Goal: Task Accomplishment & Management: Manage account settings

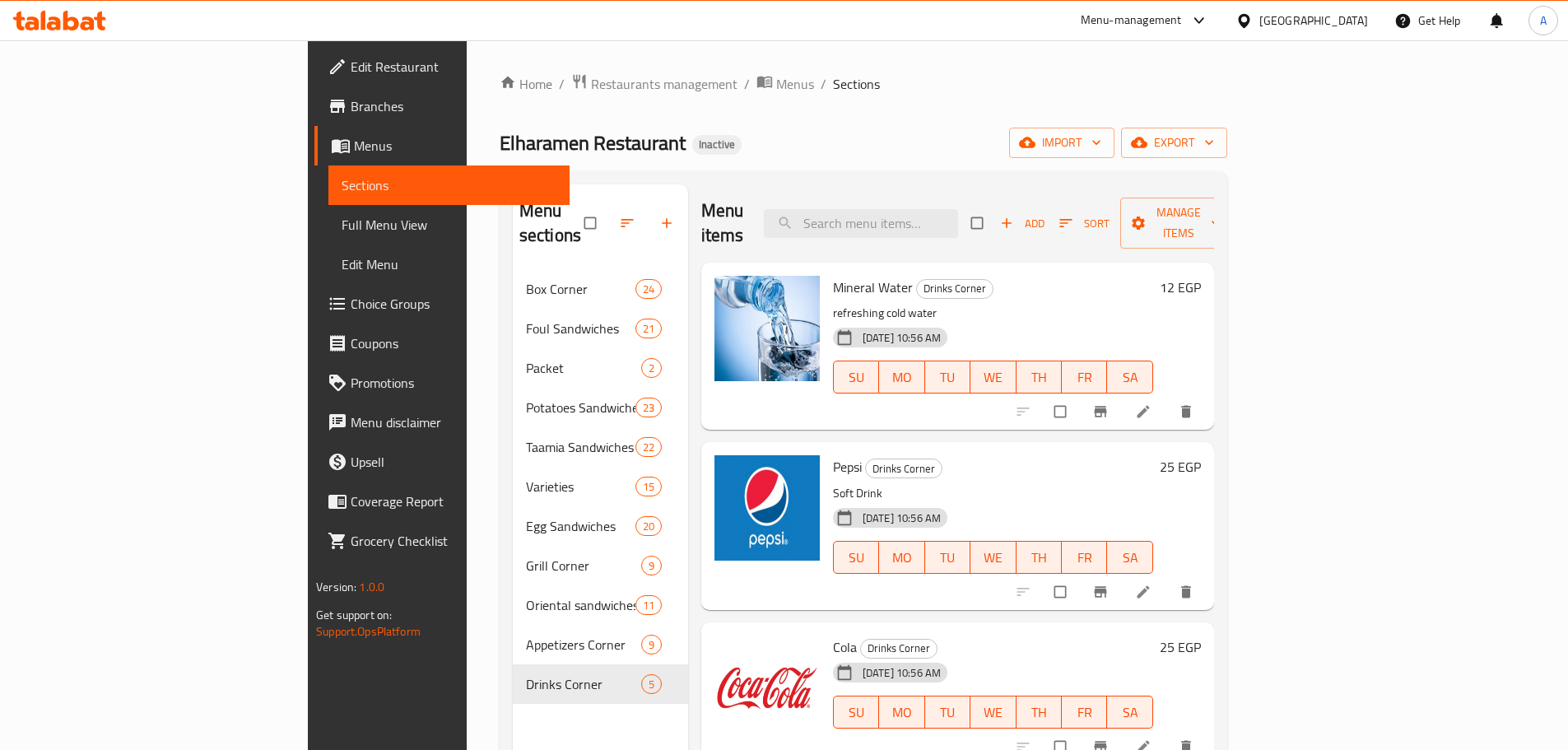
click at [1354, 21] on div "Egypt" at bounding box center [1314, 20] width 109 height 18
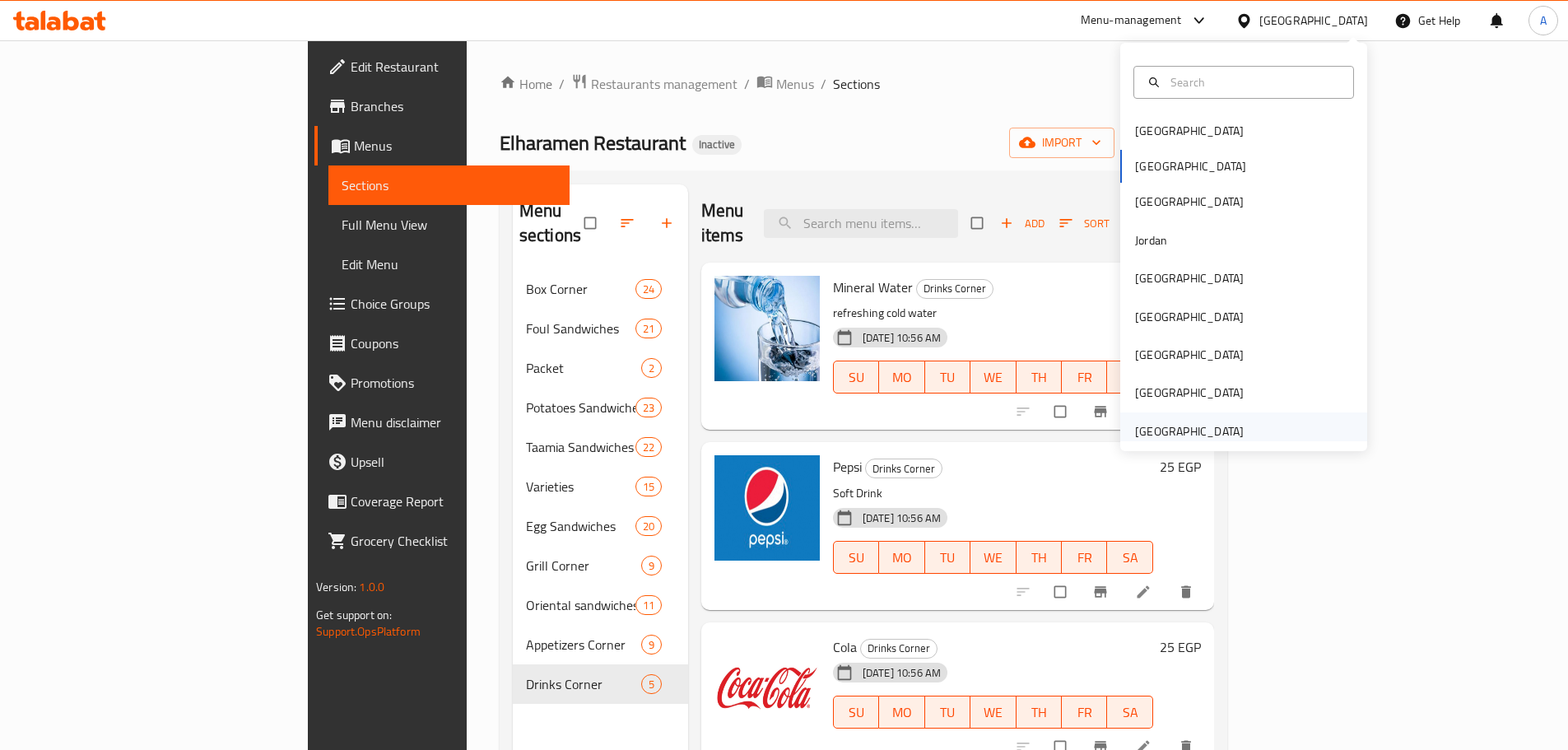
click at [1195, 423] on div "[GEOGRAPHIC_DATA]" at bounding box center [1189, 431] width 109 height 18
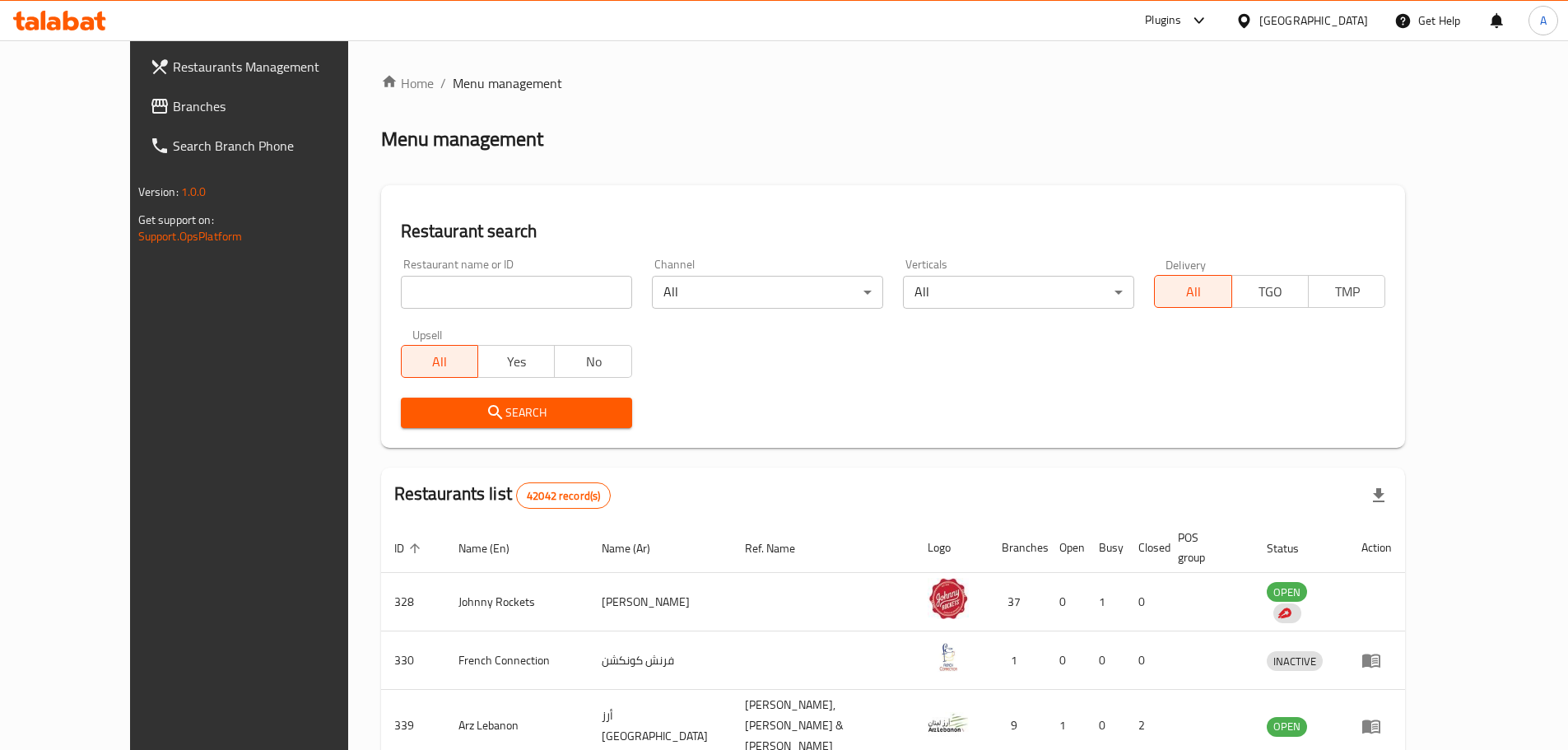
click at [172, 108] on span "Branches" at bounding box center [276, 106] width 206 height 20
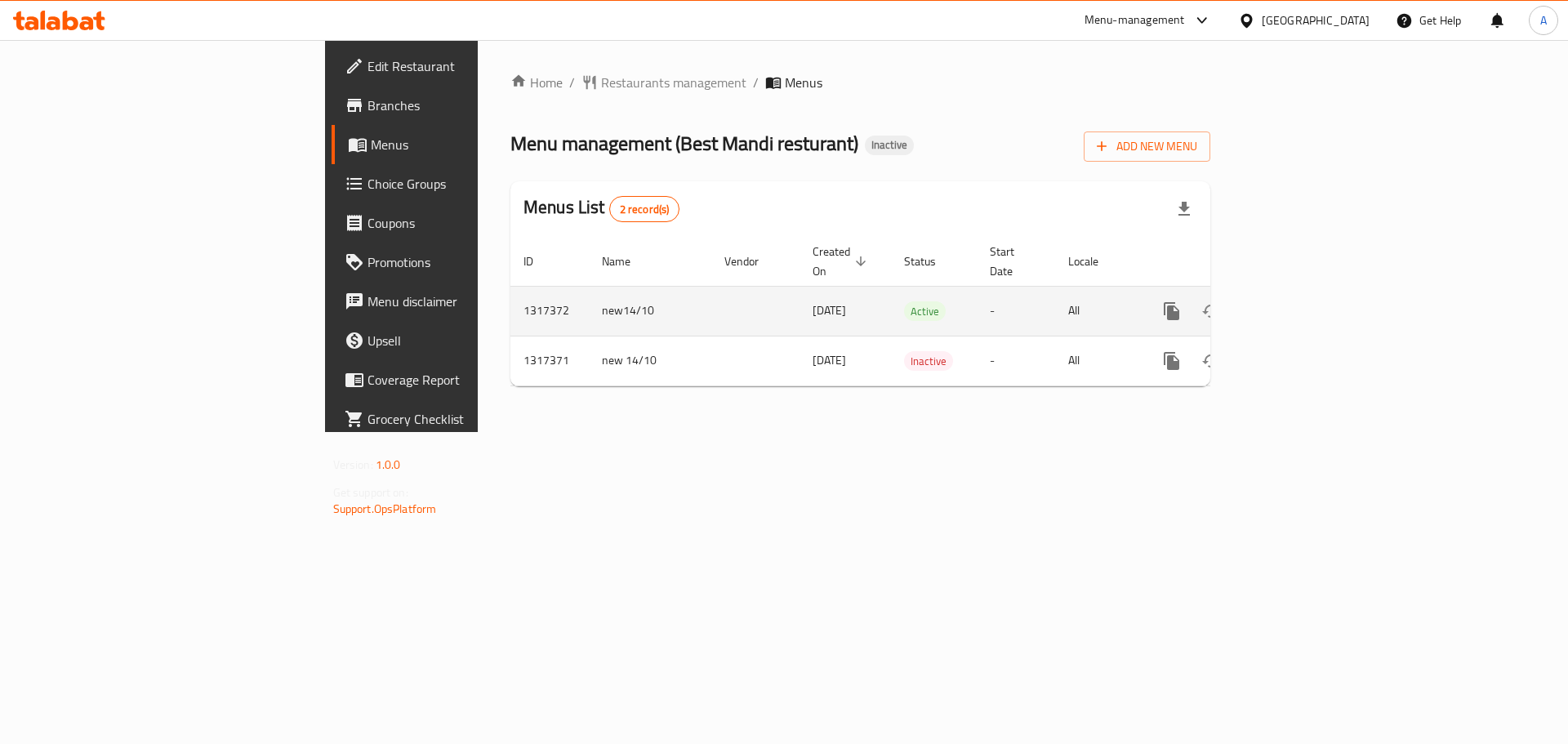
click at [1309, 292] on link "enhanced table" at bounding box center [1290, 312] width 39 height 39
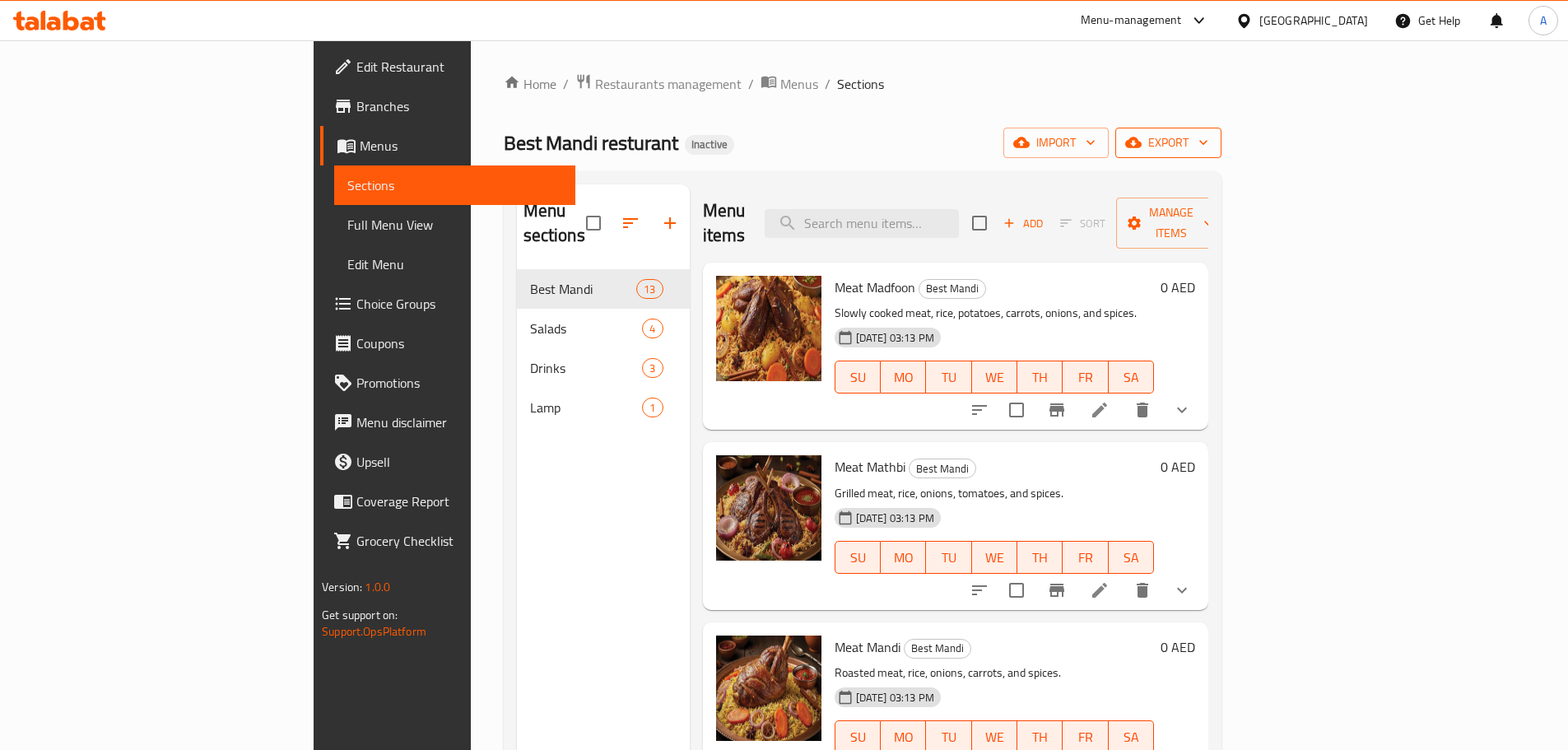
click at [1208, 137] on span "export" at bounding box center [1168, 142] width 80 height 21
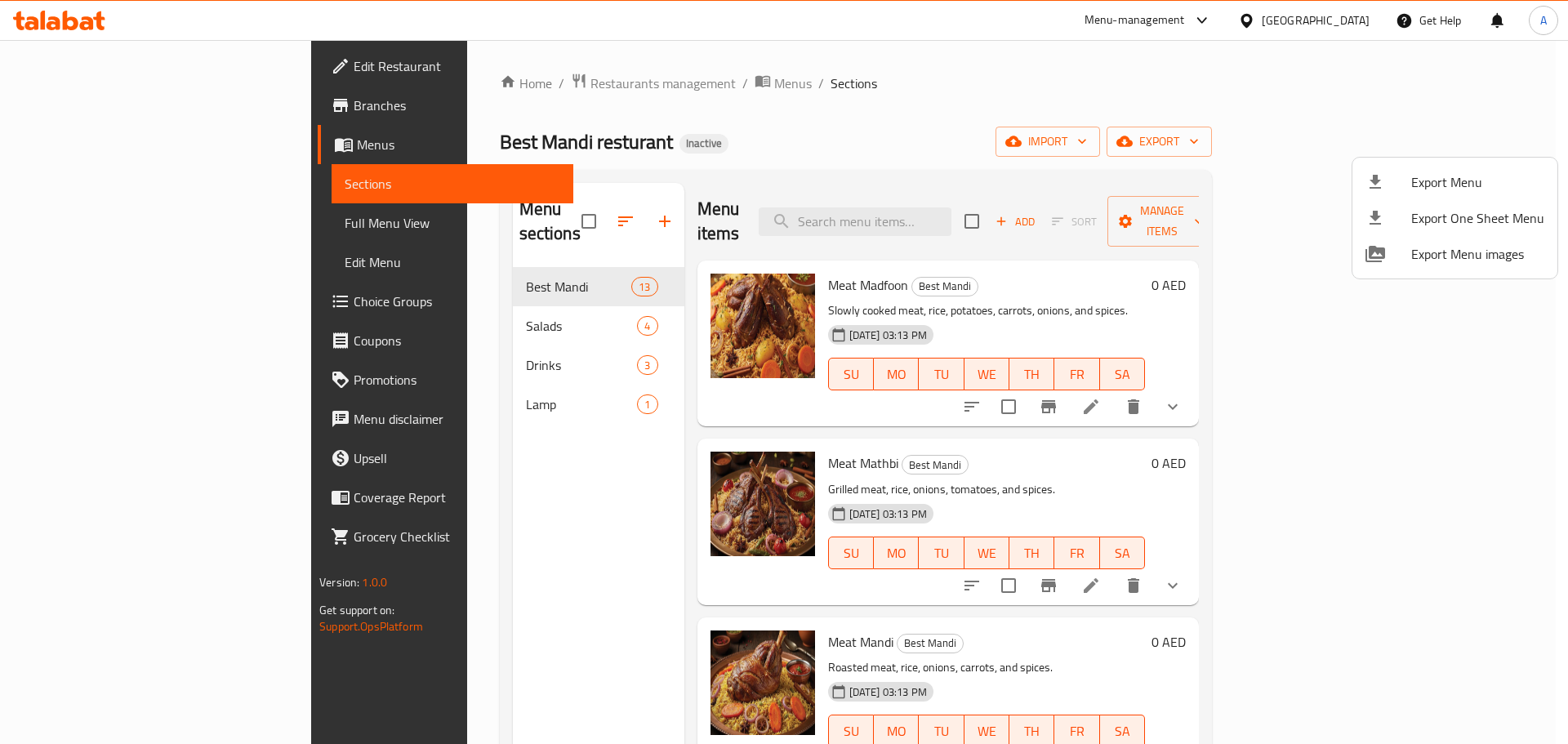
click at [1423, 179] on span "Export Menu" at bounding box center [1478, 181] width 133 height 20
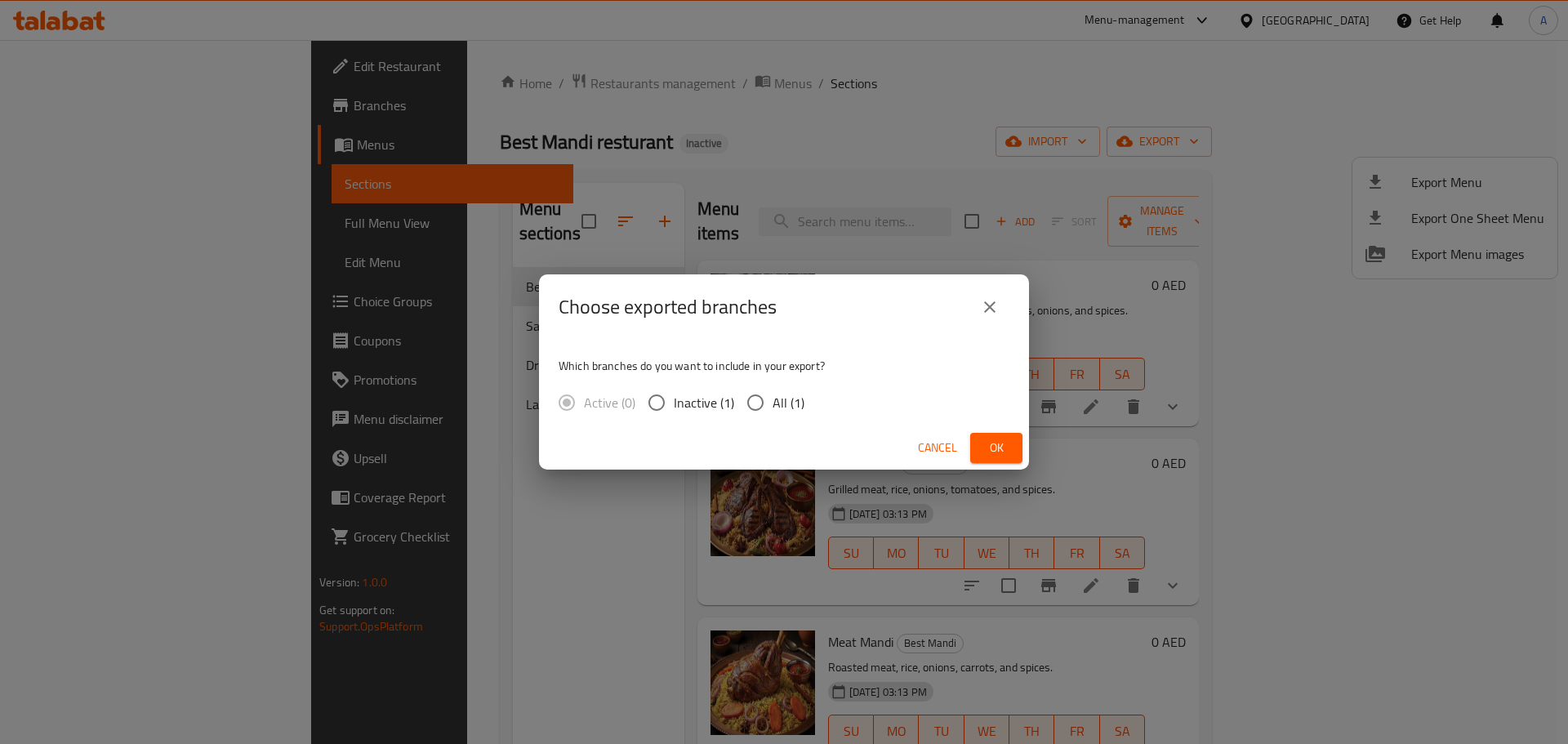
click at [771, 405] on input "All (1)" at bounding box center [755, 403] width 34 height 34
radio input "true"
click at [1009, 448] on span "Ok" at bounding box center [997, 448] width 26 height 20
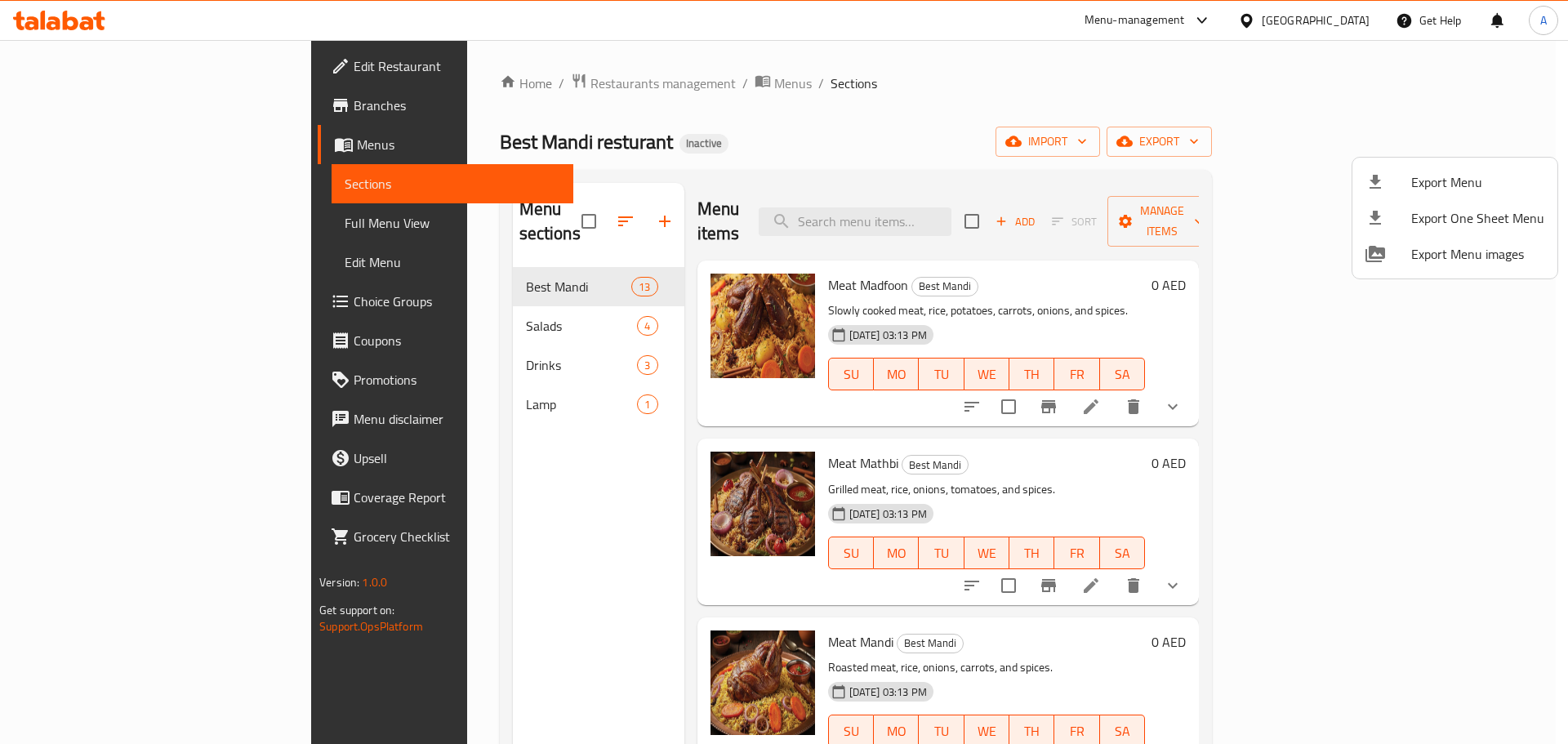
click at [450, 345] on div at bounding box center [784, 372] width 1568 height 744
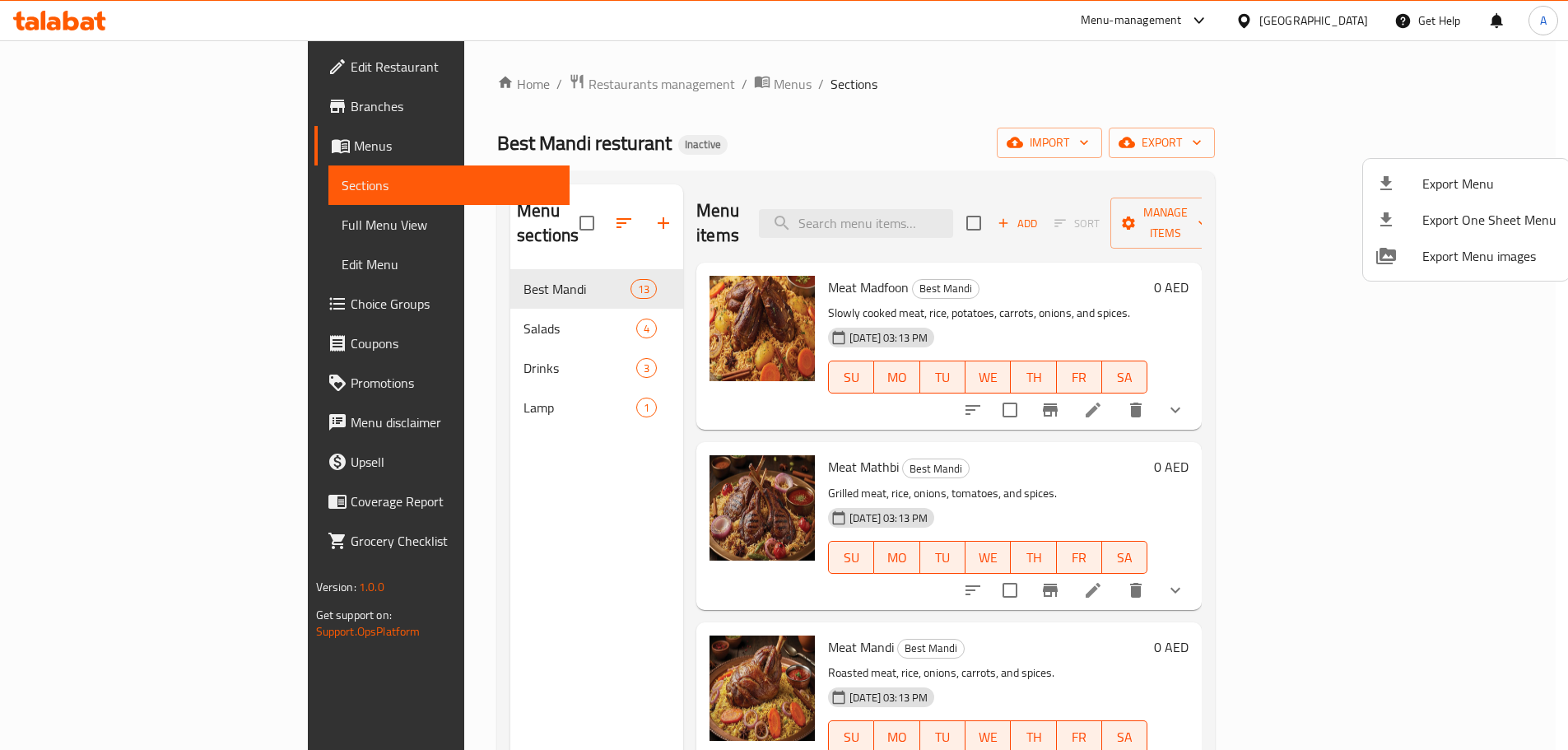
click at [524, 358] on span "Drinks" at bounding box center [580, 368] width 112 height 20
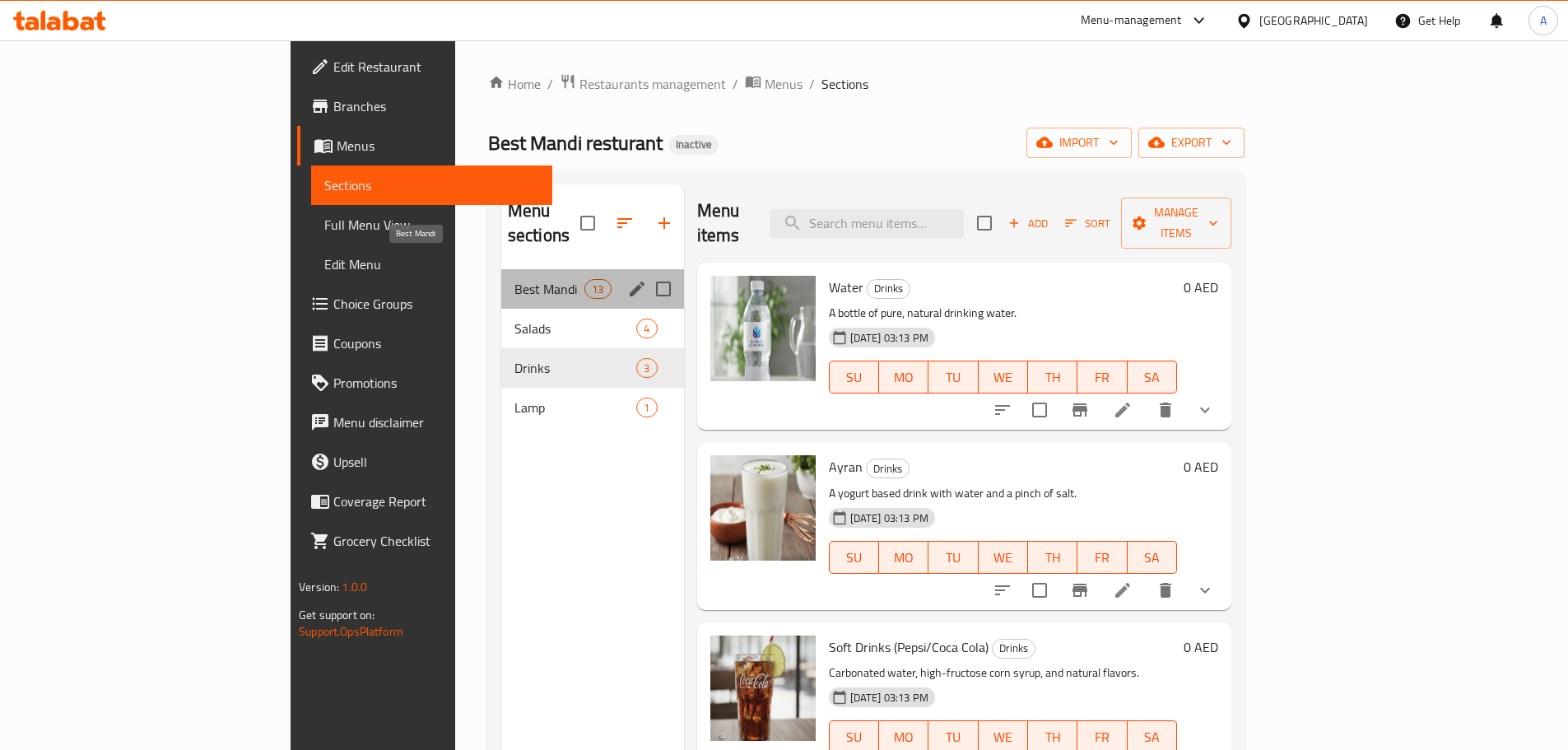
click at [515, 279] on span "Best Mandi" at bounding box center [549, 289] width 70 height 20
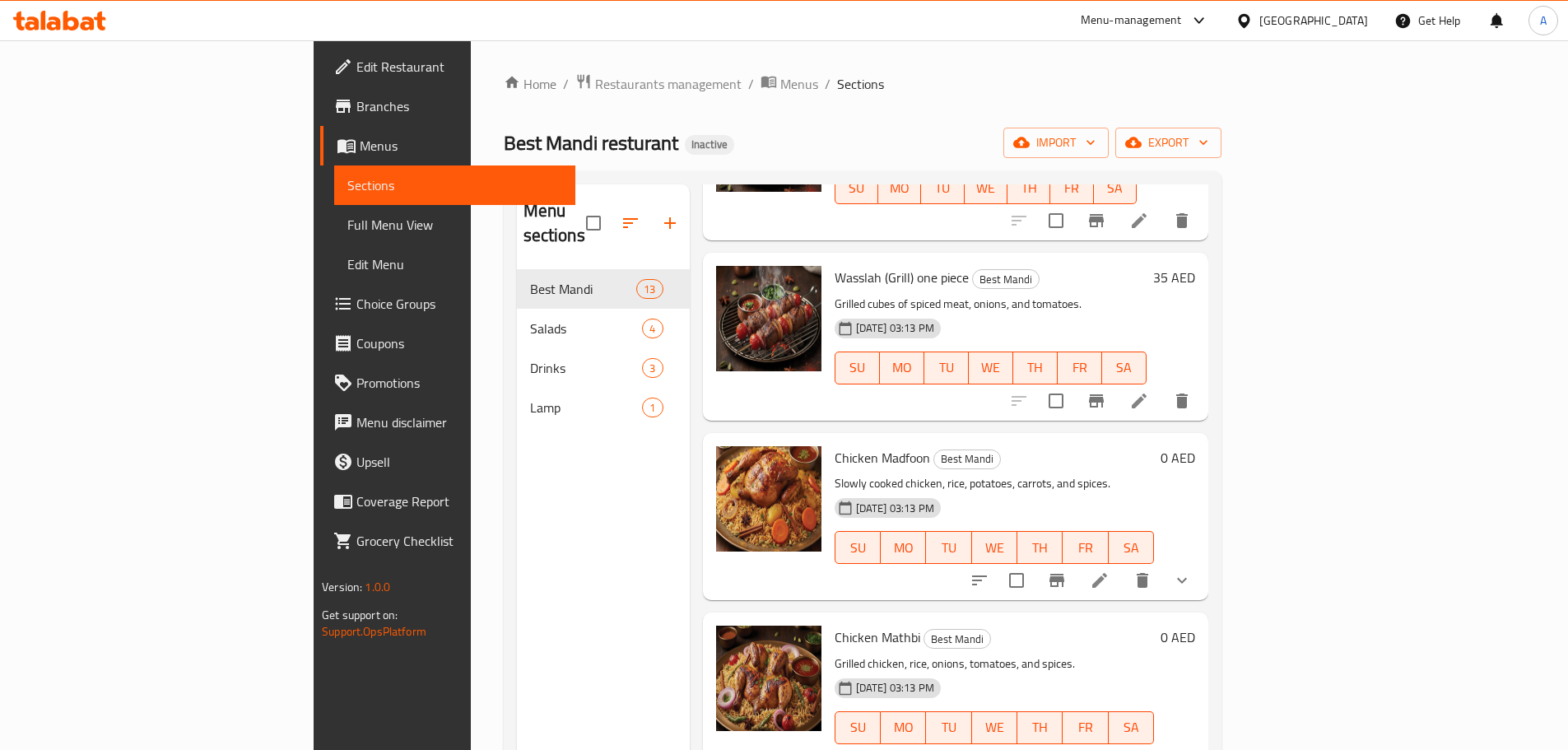
scroll to position [988, 0]
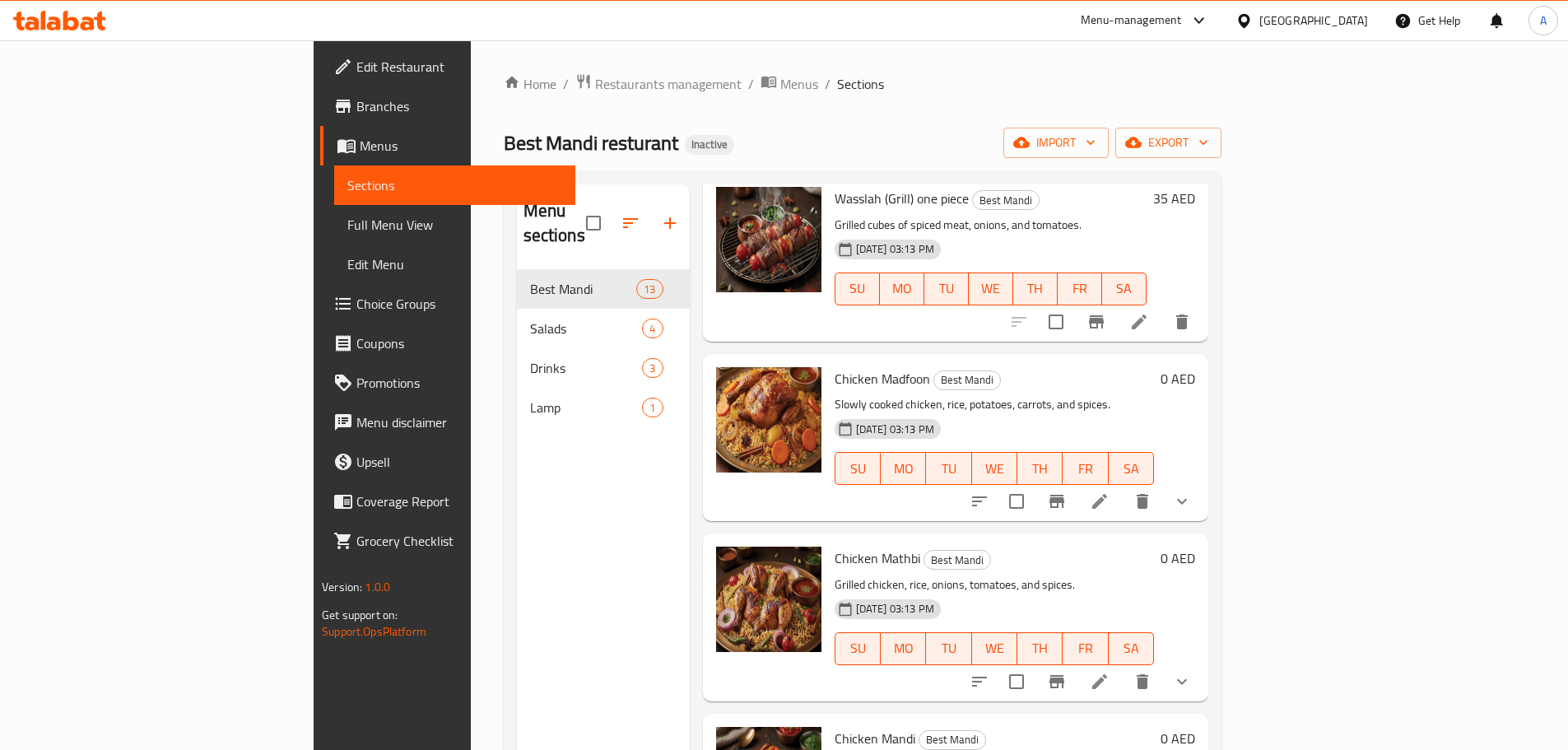
click at [1192, 491] on icon "show more" at bounding box center [1182, 501] width 20 height 20
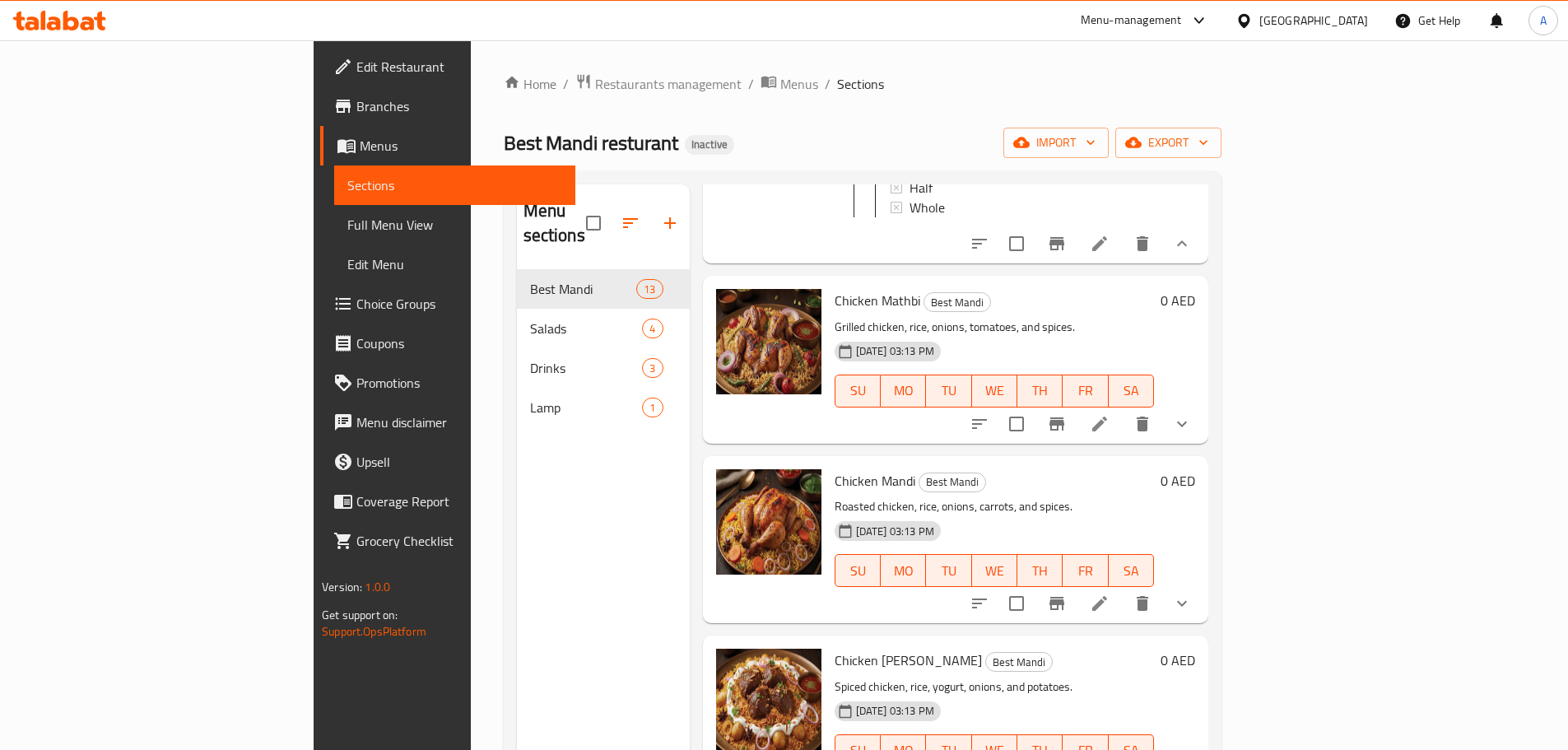
scroll to position [1400, 0]
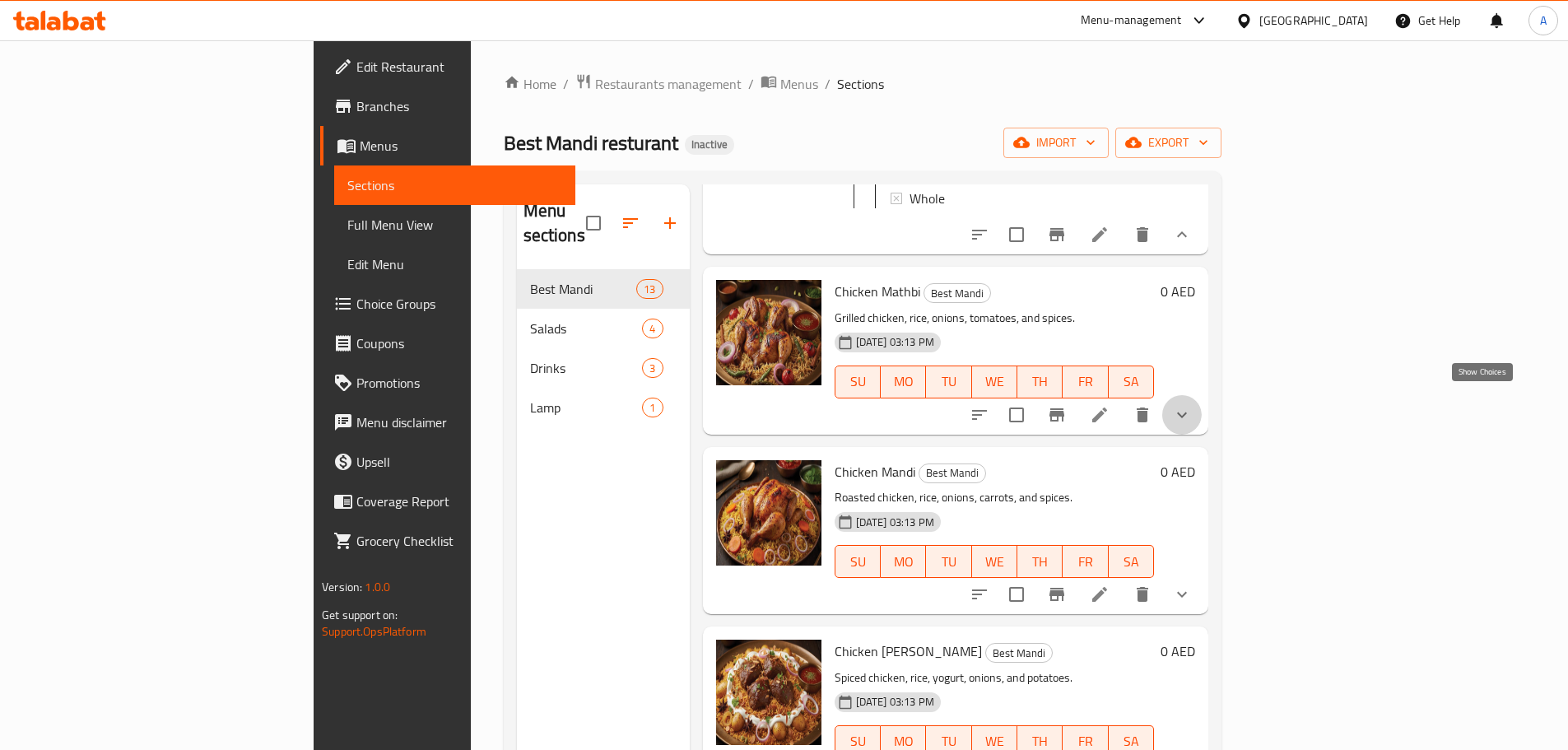
click at [1192, 405] on icon "show more" at bounding box center [1182, 414] width 20 height 20
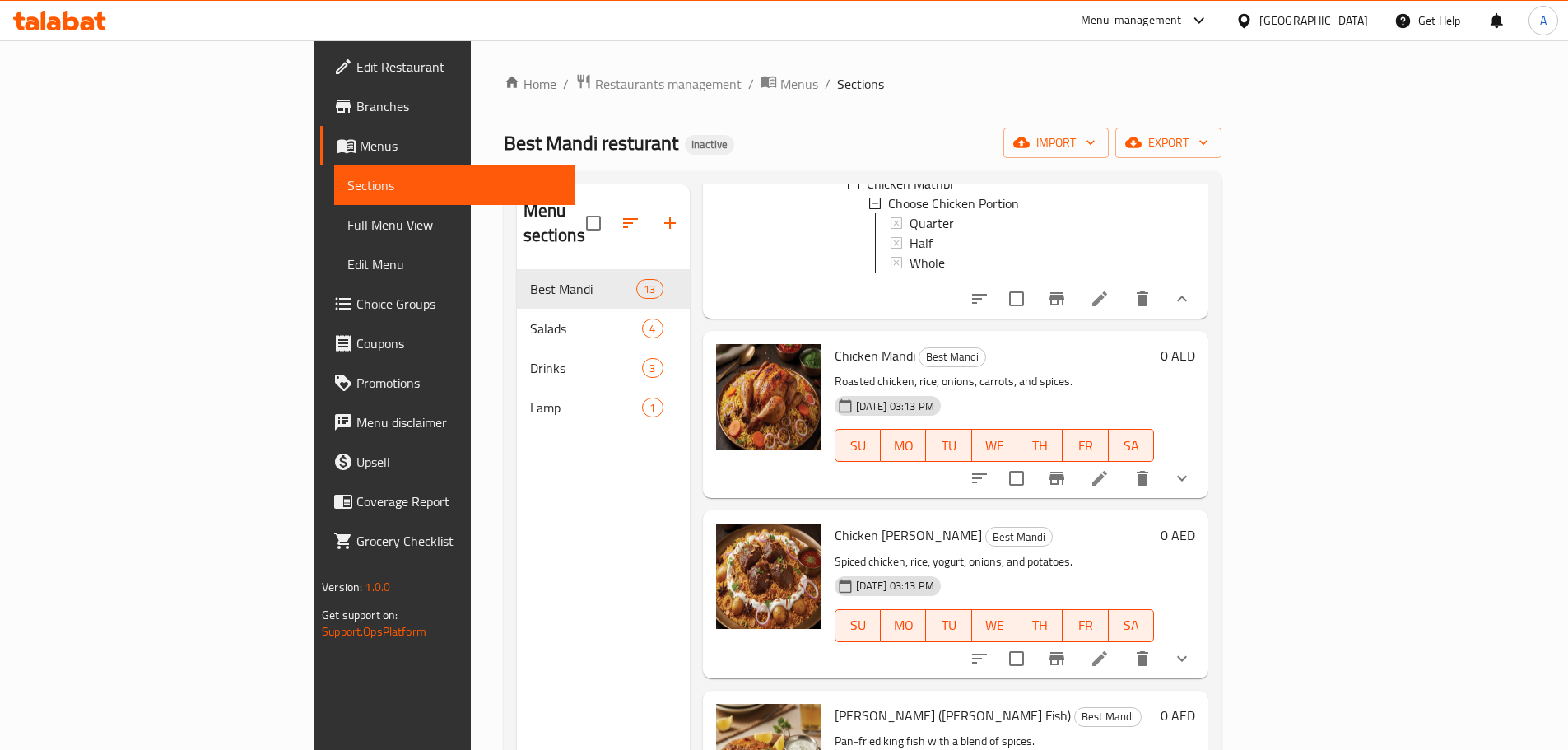
scroll to position [1730, 0]
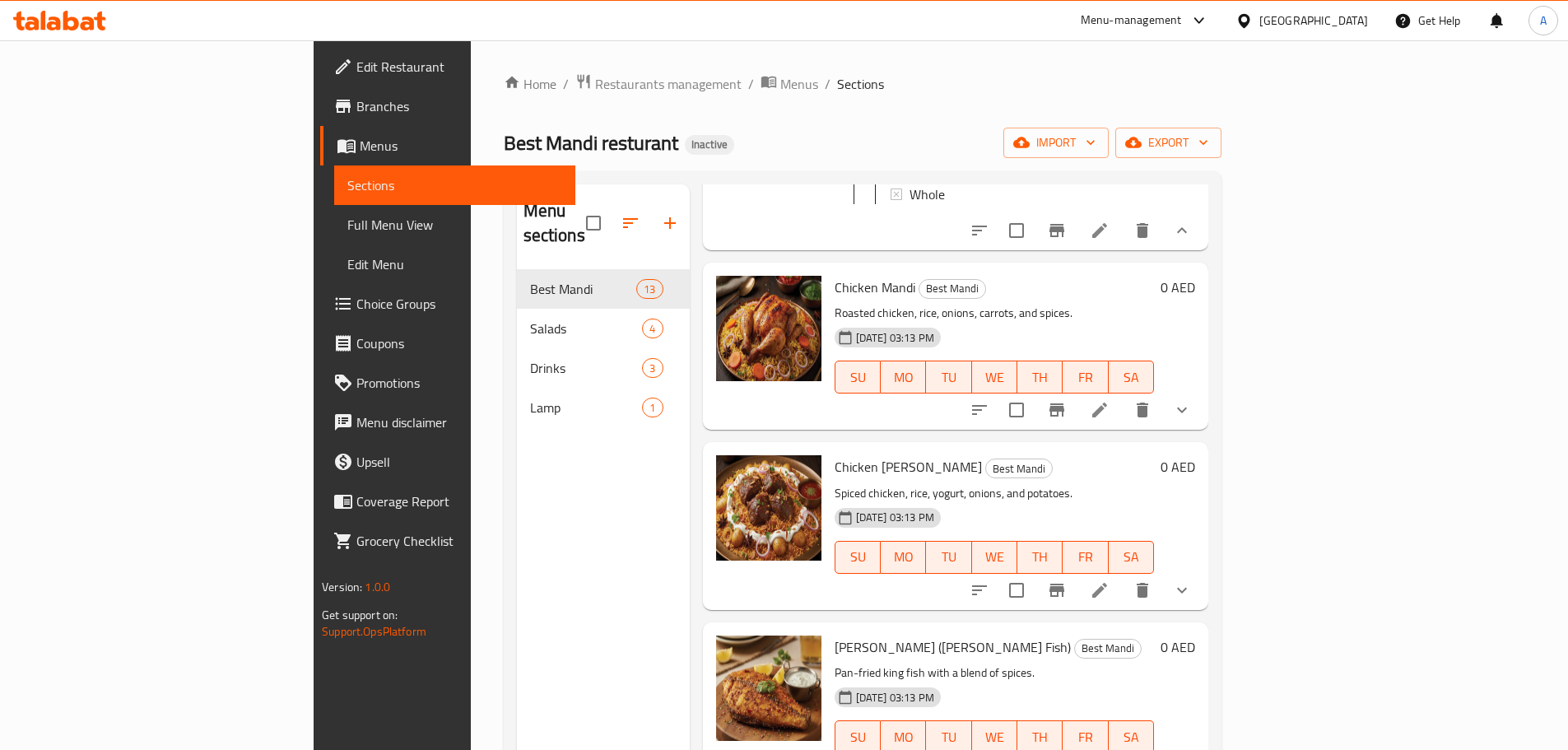
click at [1202, 412] on button "show more" at bounding box center [1182, 410] width 39 height 39
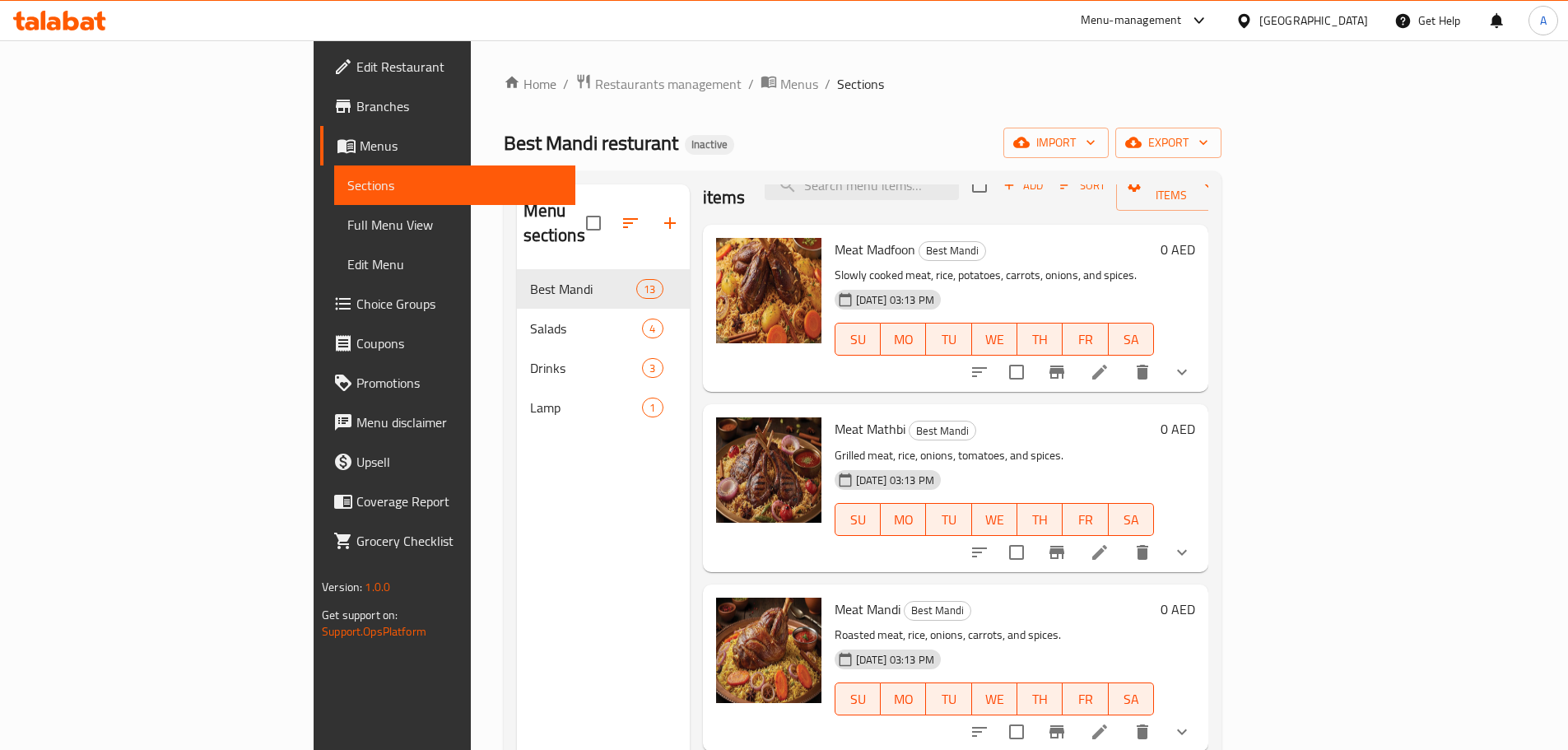
scroll to position [0, 0]
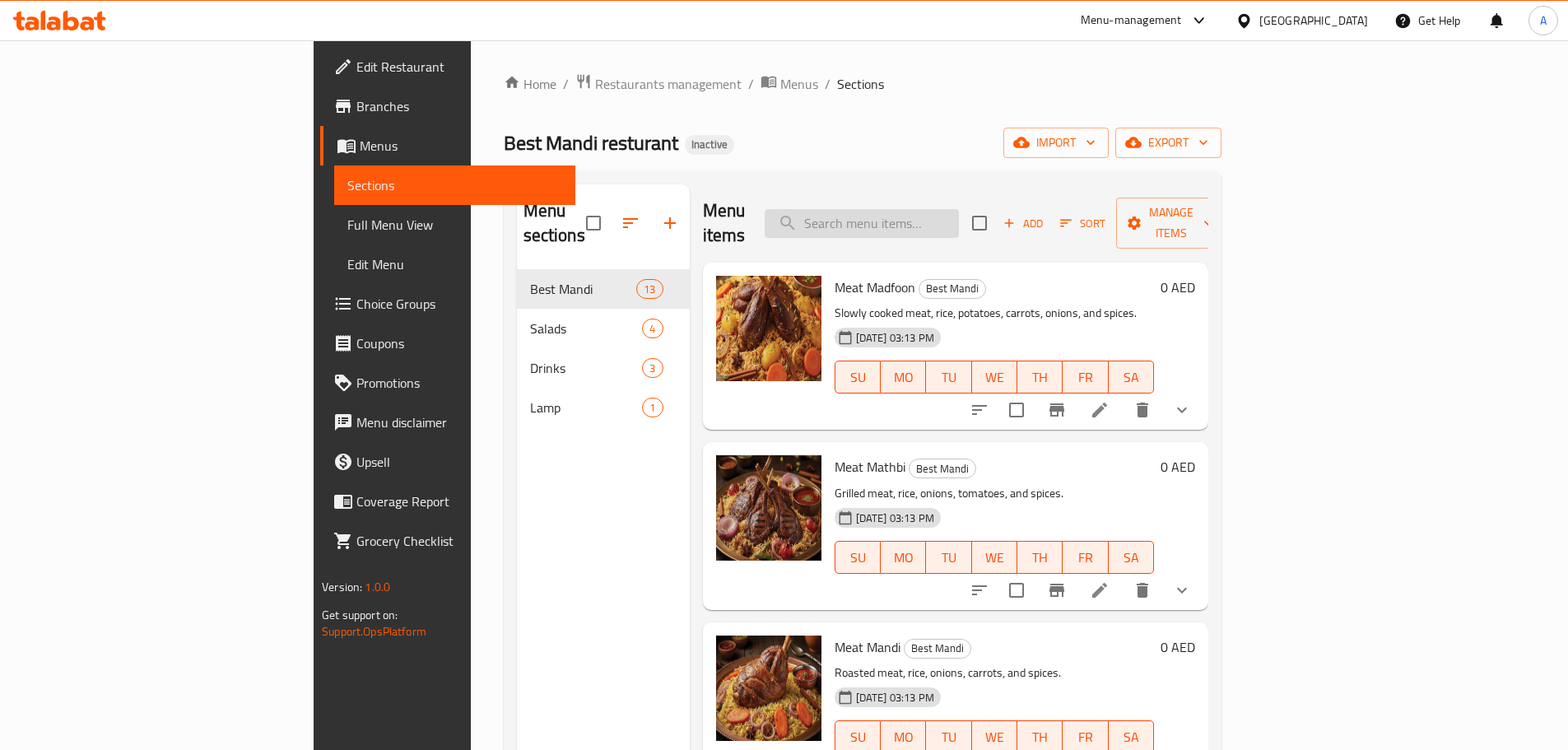
click at [956, 216] on input "search" at bounding box center [861, 223] width 194 height 29
paste input "Whole Lamb"
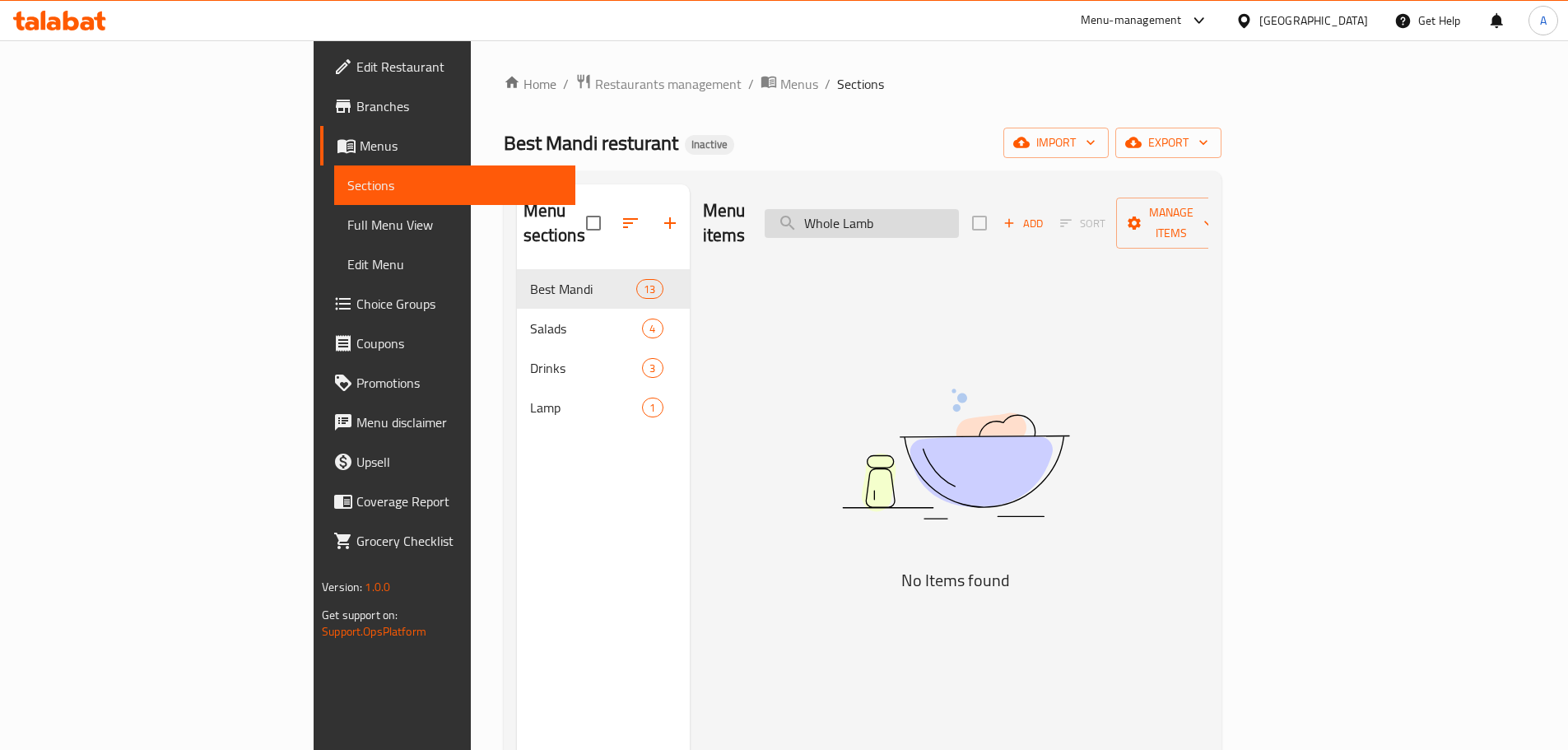
drag, startPoint x: 984, startPoint y: 207, endPoint x: 1003, endPoint y: 207, distance: 19.0
click at [959, 209] on input "Whole Lamb" at bounding box center [861, 223] width 194 height 29
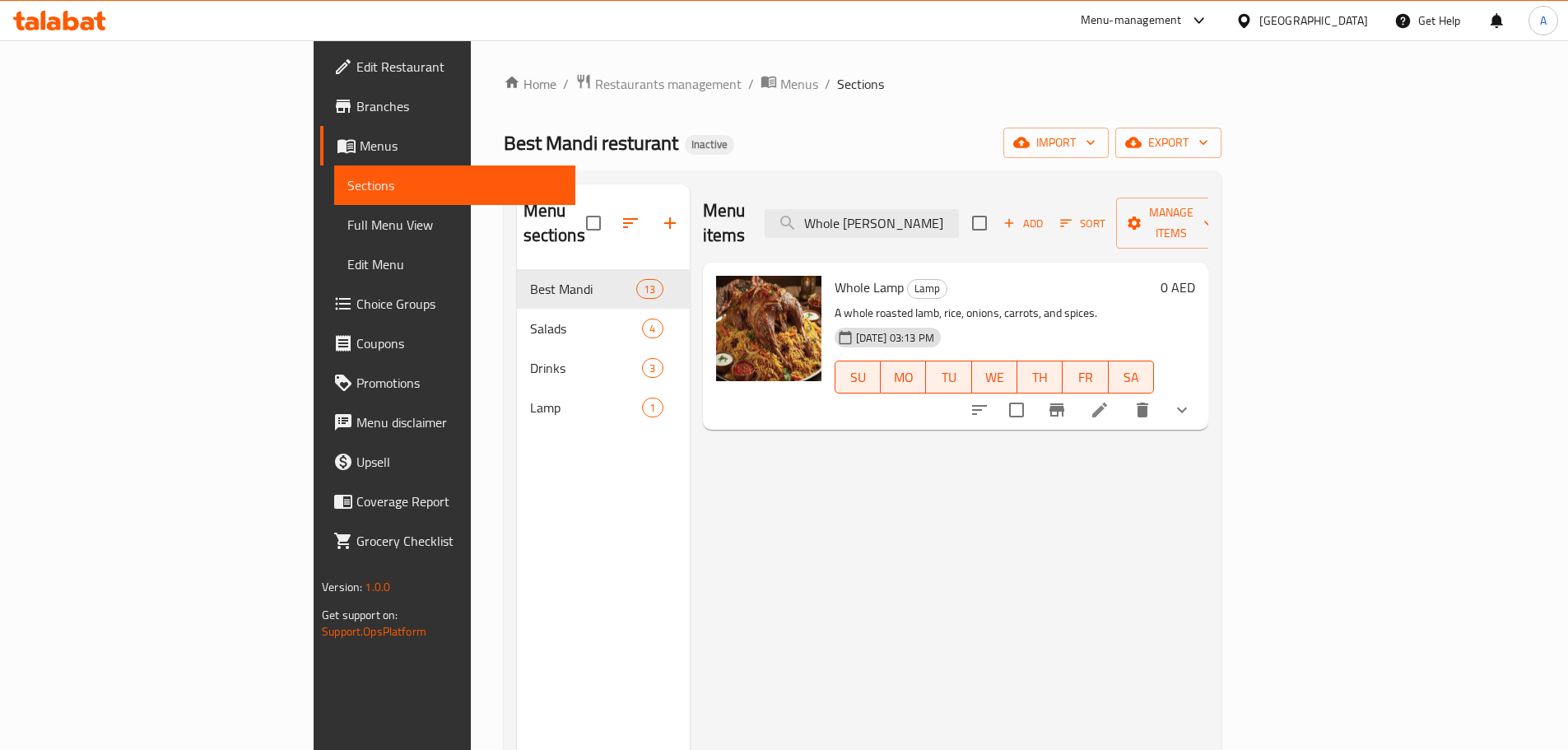
type input "Whole [PERSON_NAME]"
click at [1195, 358] on div "0 AED" at bounding box center [1174, 346] width 41 height 141
click at [1202, 390] on button "show more" at bounding box center [1182, 410] width 39 height 39
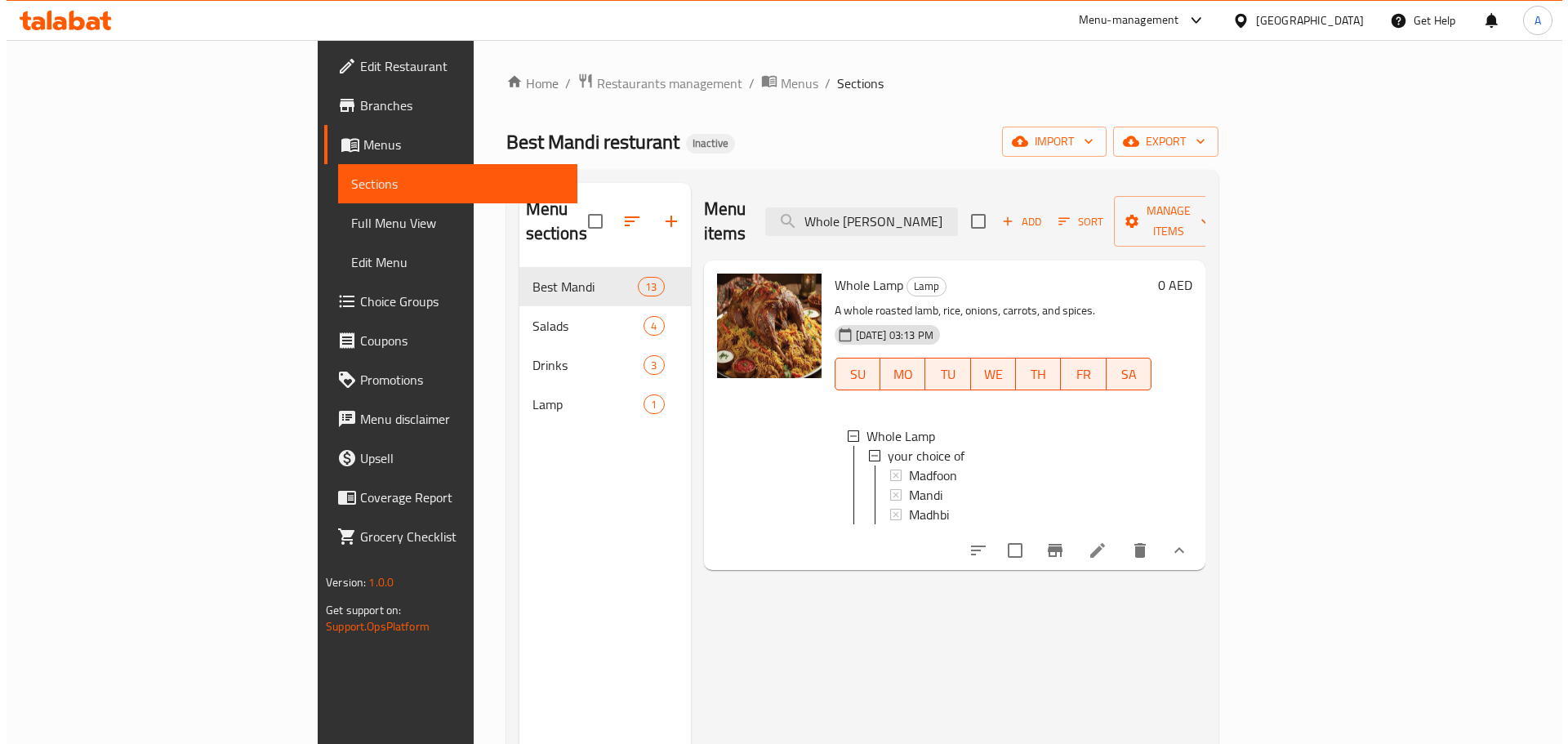
scroll to position [3, 0]
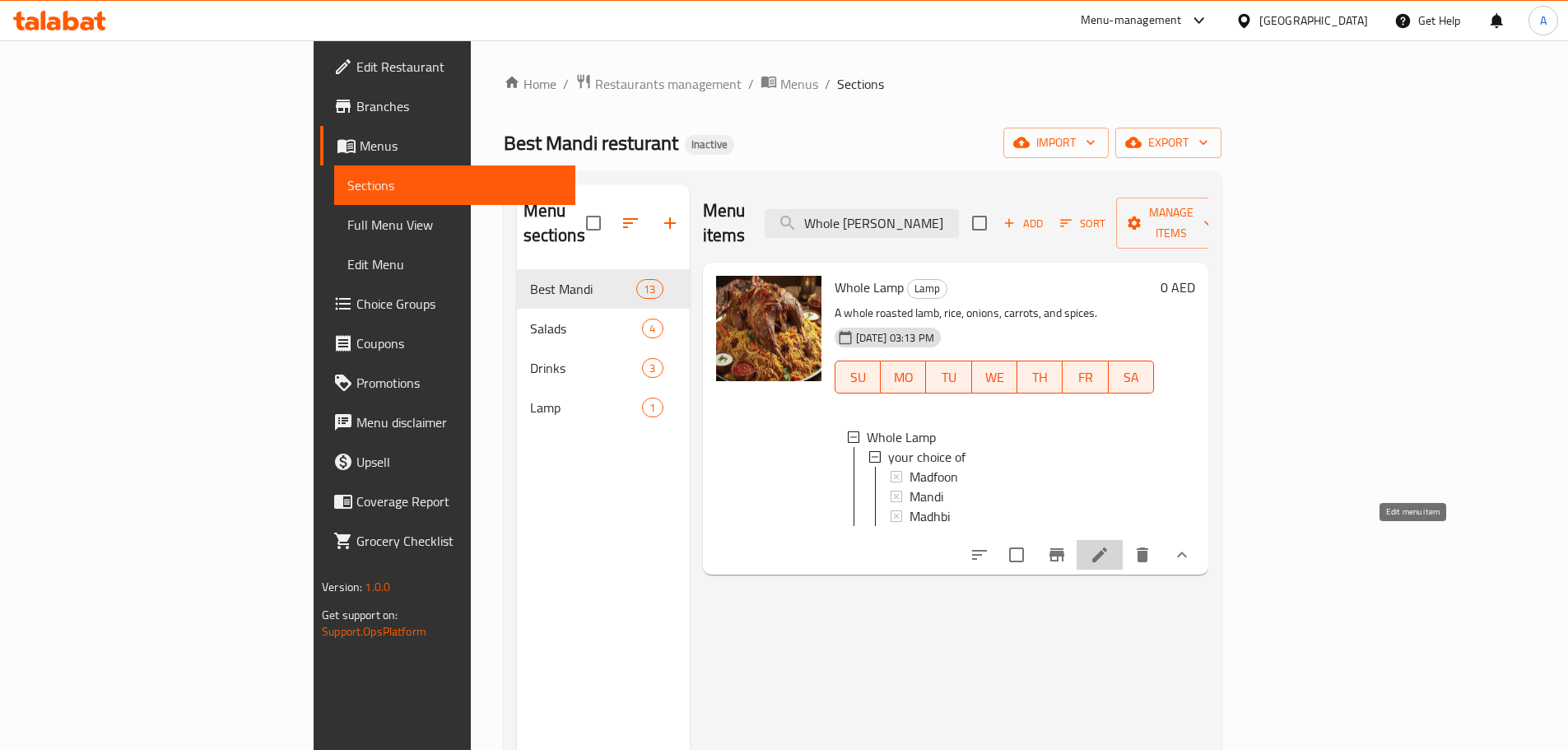
click at [1110, 545] on icon at bounding box center [1099, 554] width 20 height 20
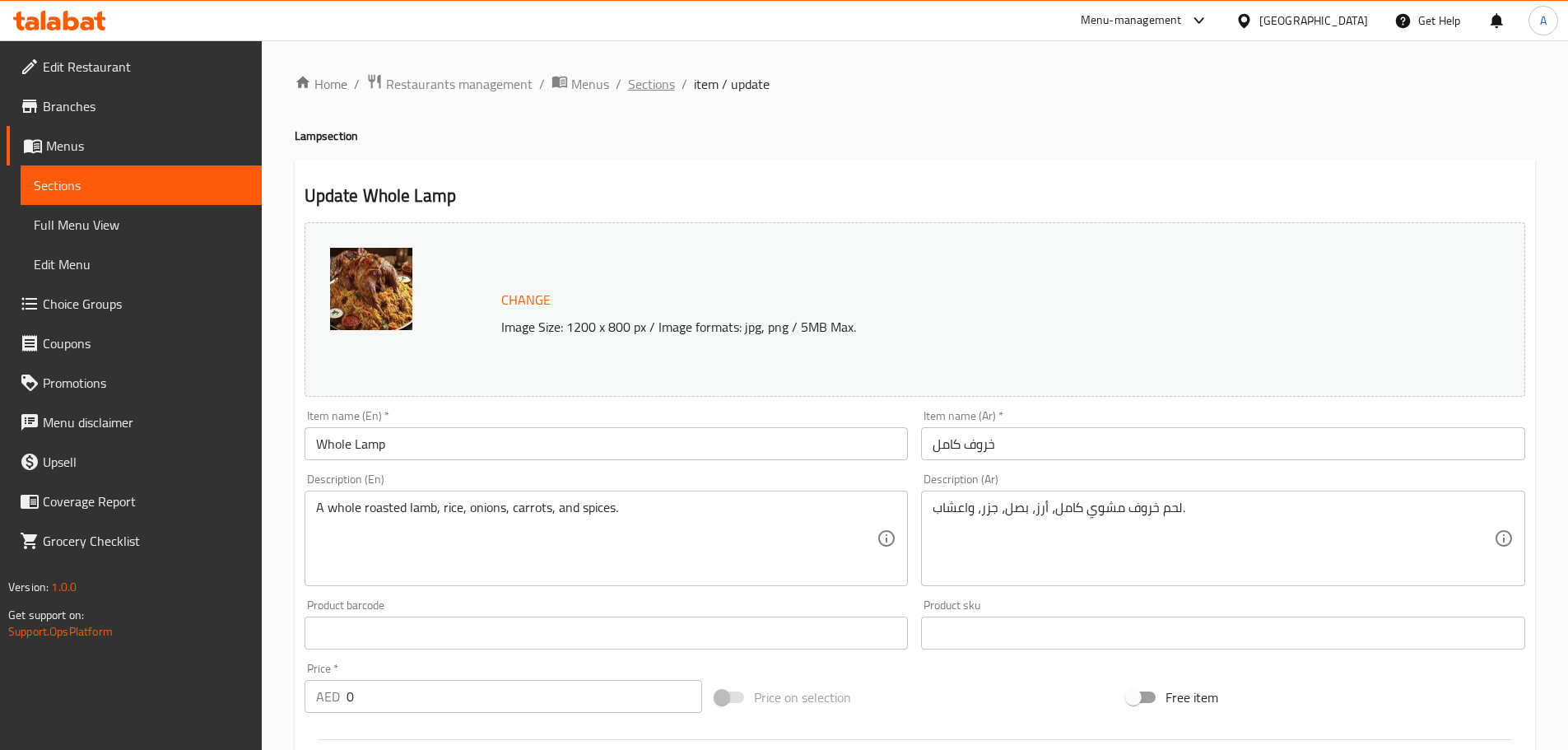
click at [653, 86] on span "Sections" at bounding box center [651, 83] width 47 height 20
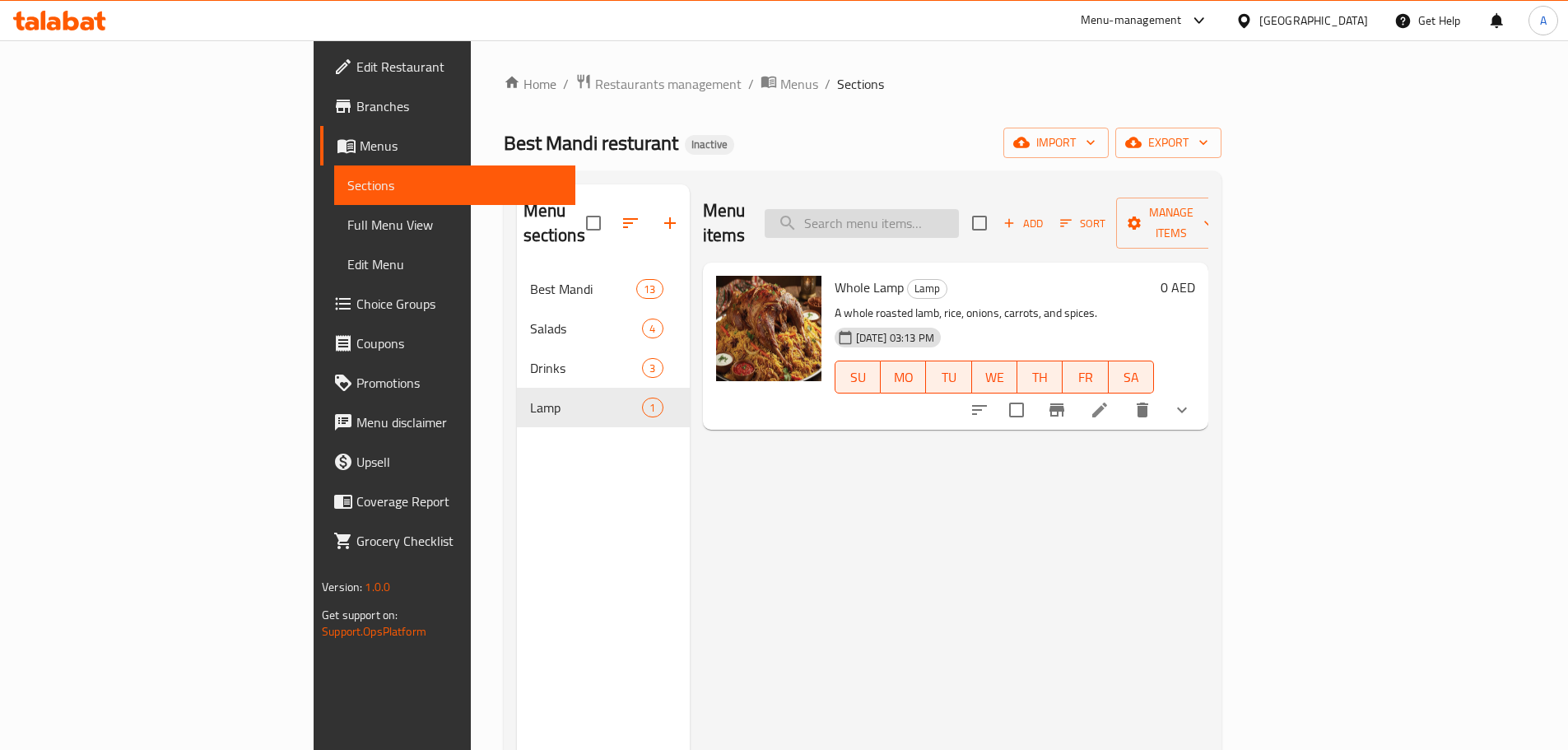
click at [958, 217] on input "search" at bounding box center [861, 223] width 194 height 29
type input "س"
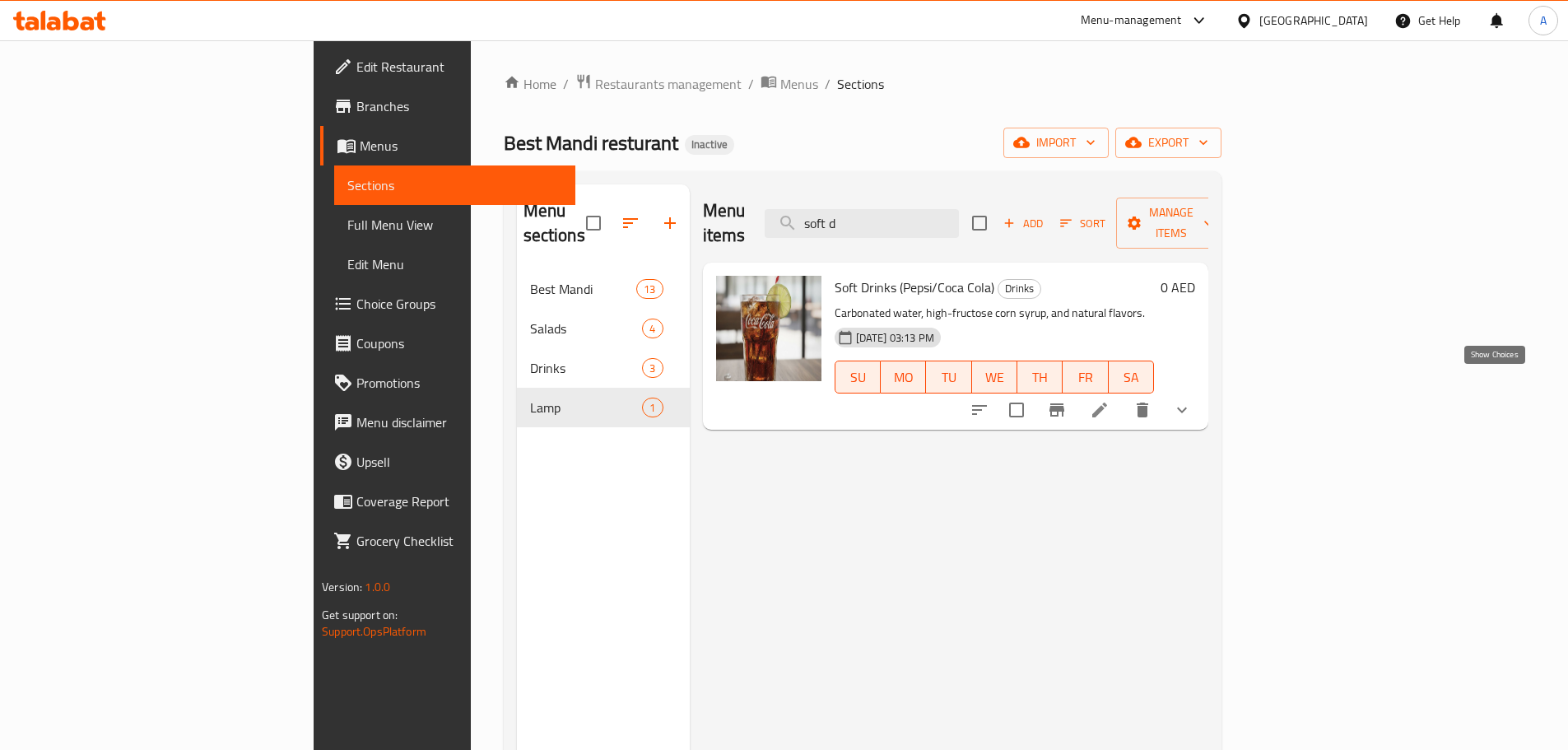
type input "soft d"
click at [1192, 400] on icon "show more" at bounding box center [1182, 410] width 20 height 20
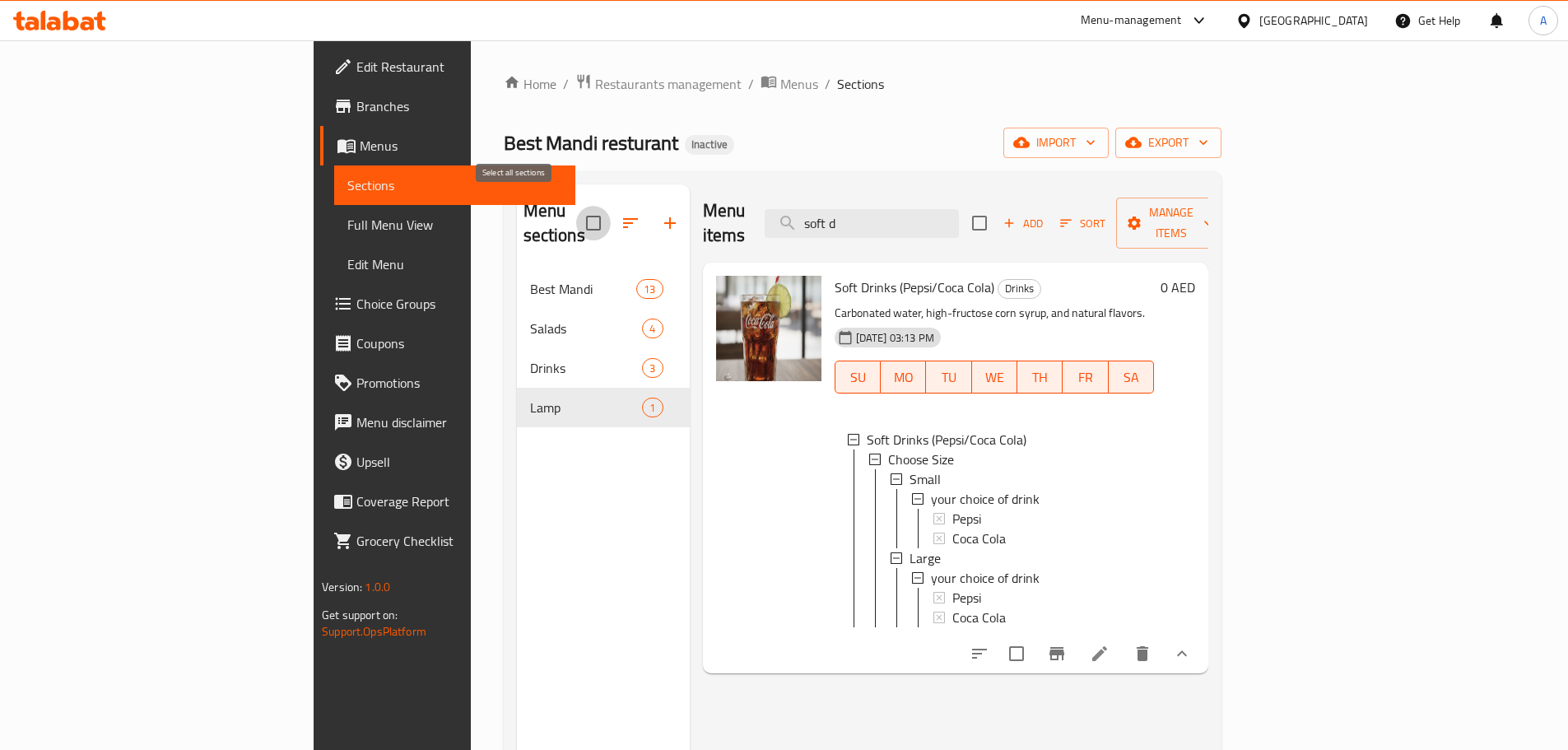
click at [576, 206] on input "checkbox" at bounding box center [593, 223] width 35 height 35
checkbox input "true"
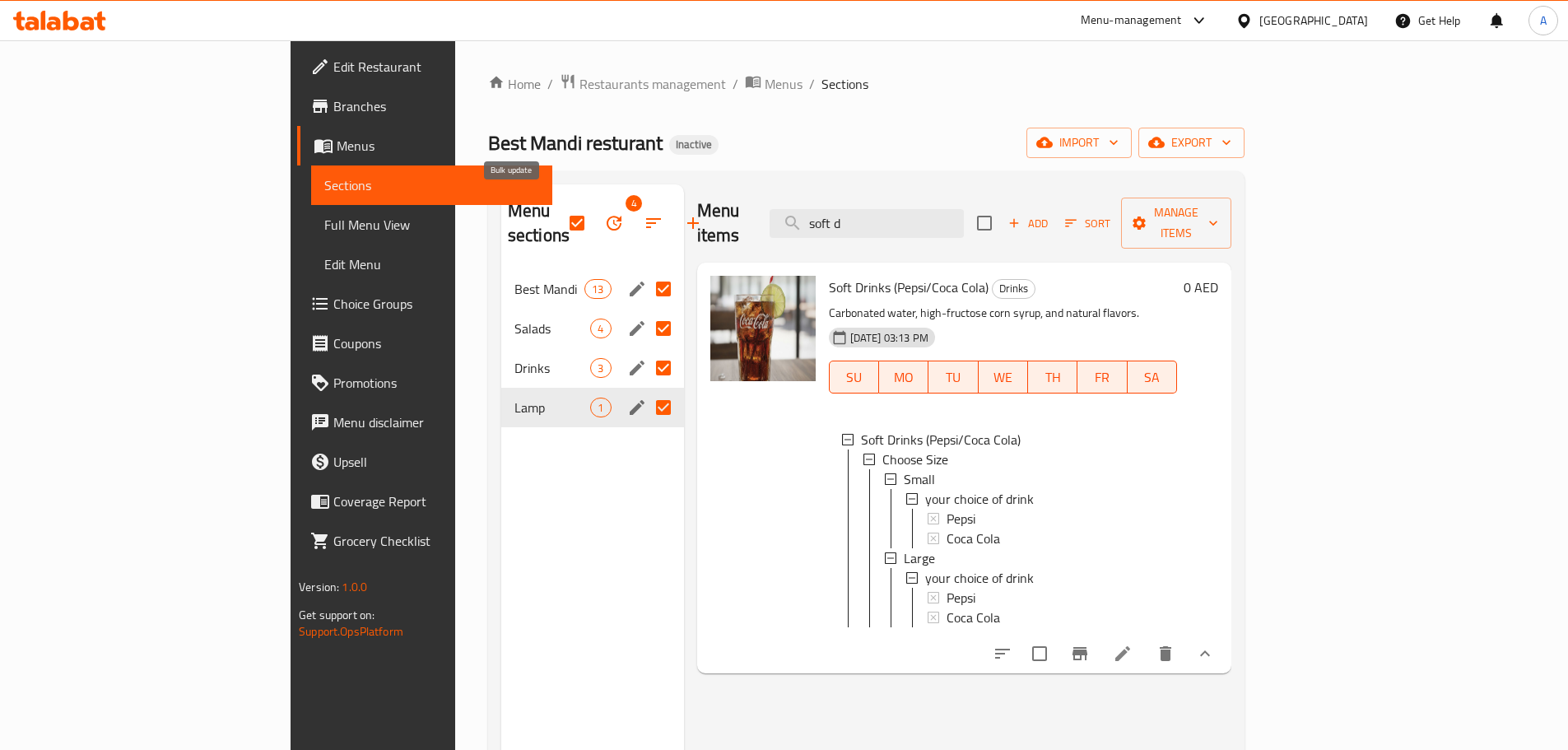
click at [605, 213] on icon "button" at bounding box center [614, 222] width 20 height 20
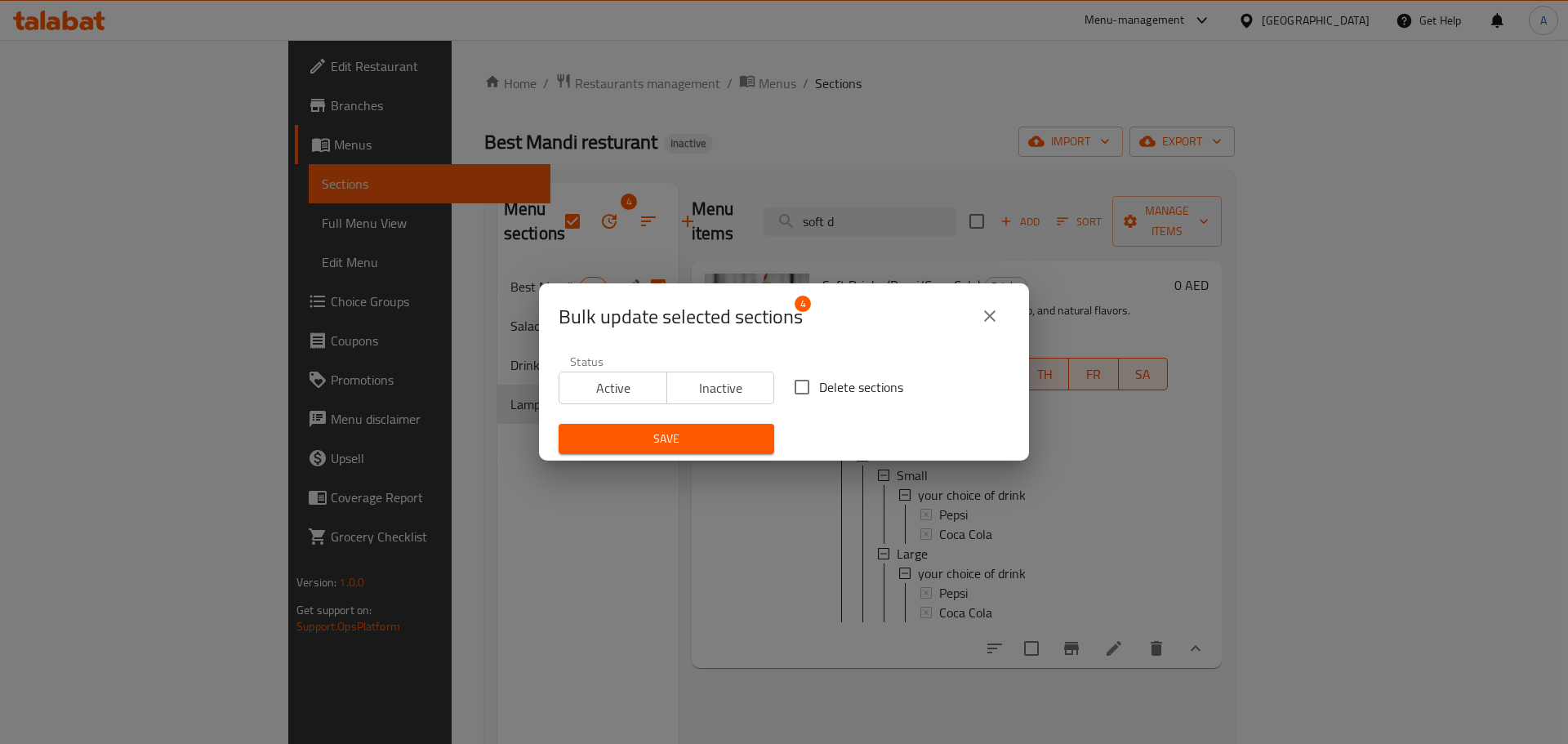
click at [844, 387] on span "Delete sections" at bounding box center [861, 387] width 84 height 20
click at [819, 387] on input "Delete sections" at bounding box center [802, 387] width 34 height 34
checkbox input "true"
click at [717, 434] on span "Save" at bounding box center [667, 439] width 190 height 20
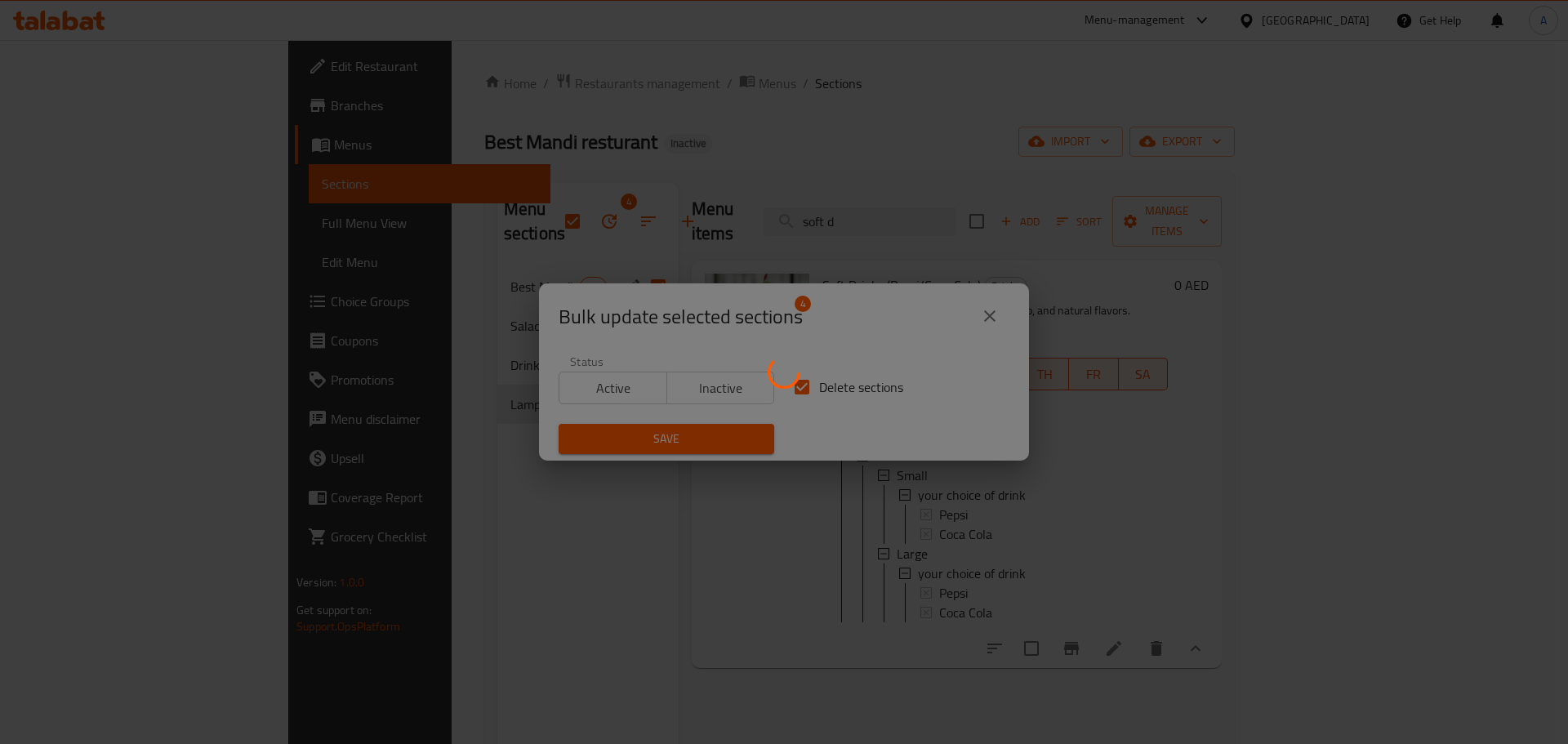
checkbox input "false"
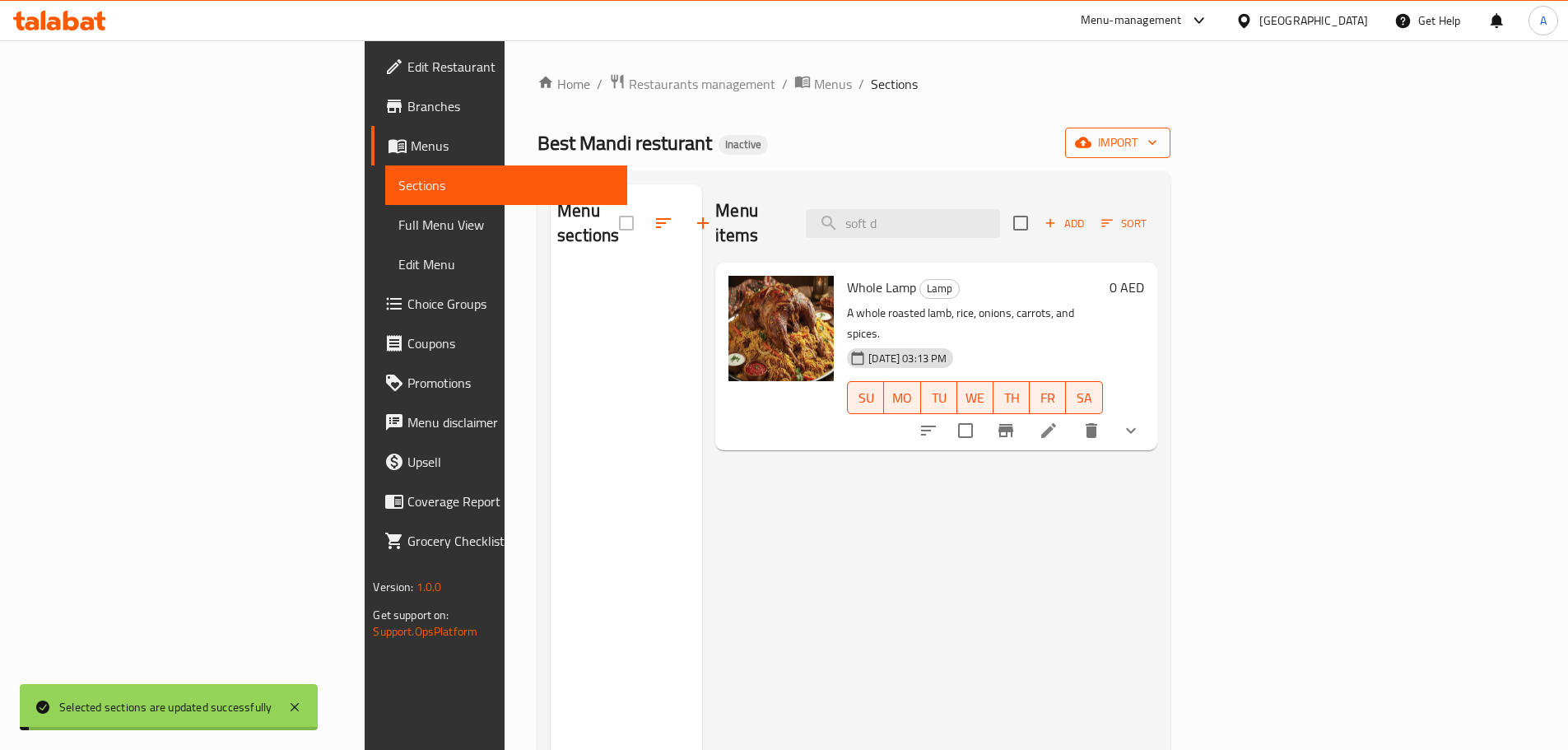
click at [1157, 139] on span "import" at bounding box center [1118, 142] width 79 height 21
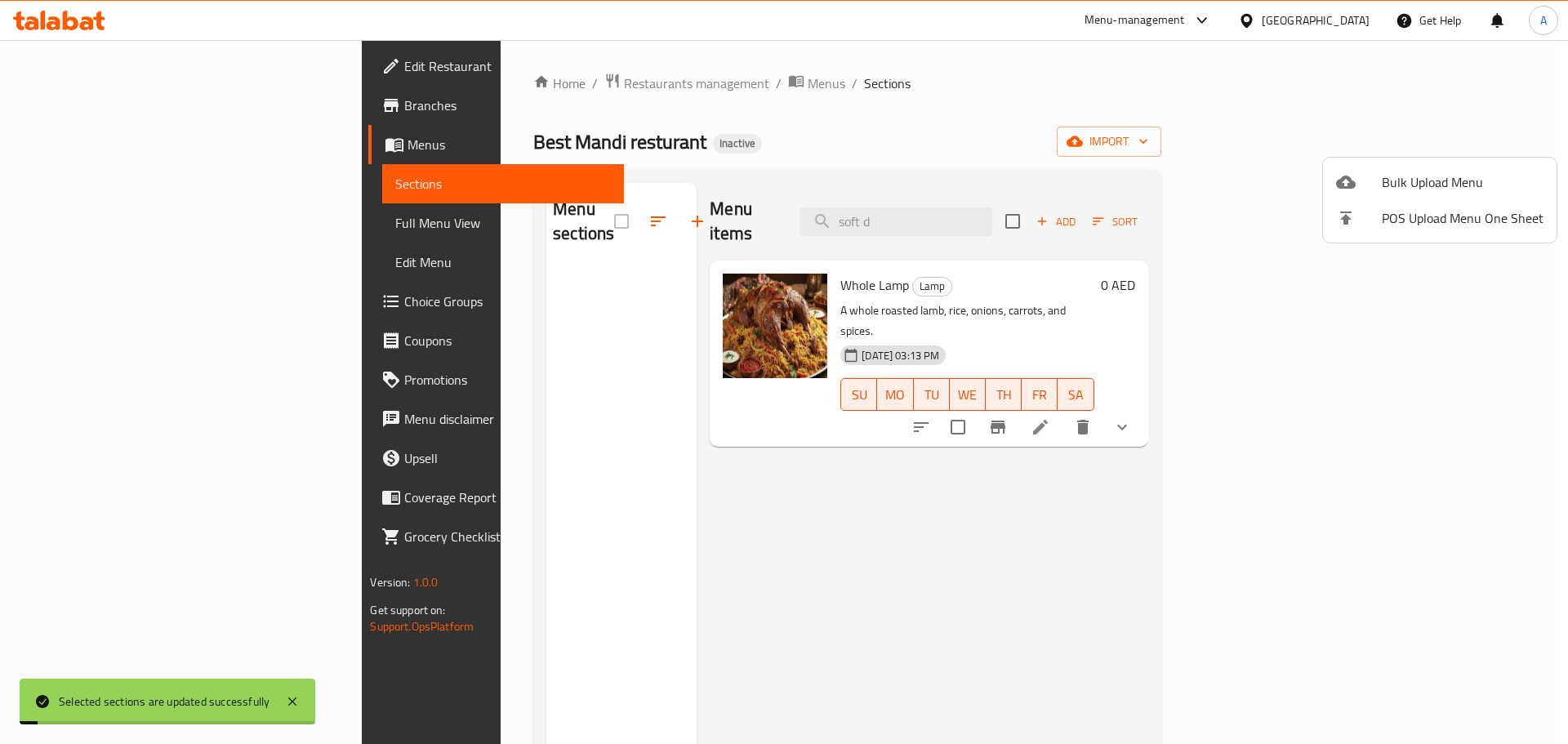
click at [1443, 181] on span "Bulk Upload Menu" at bounding box center [1463, 181] width 162 height 20
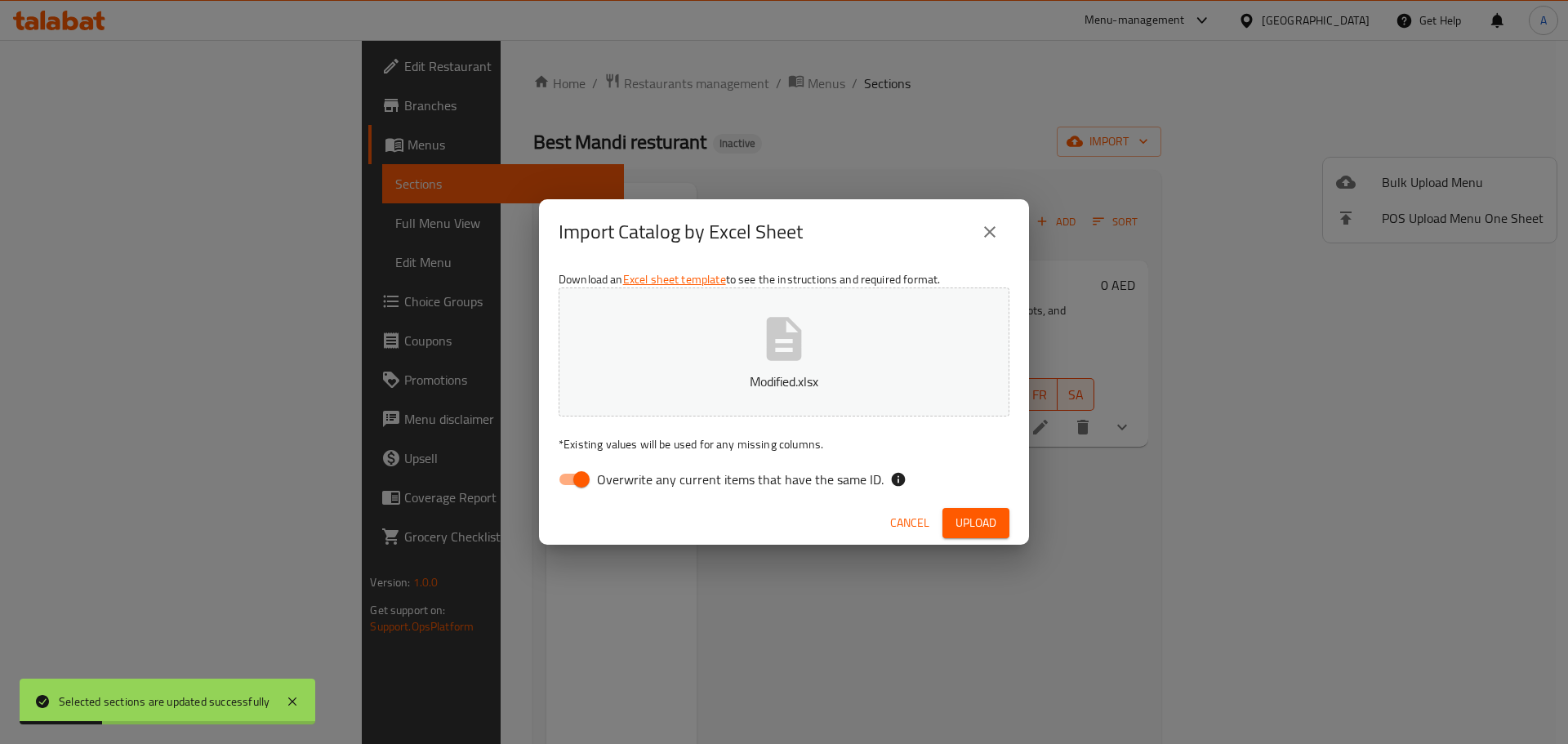
drag, startPoint x: 821, startPoint y: 491, endPoint x: 833, endPoint y: 490, distance: 12.0
click at [821, 489] on span "Overwrite any current items that have the same ID." at bounding box center [740, 479] width 286 height 20
click at [628, 491] on input "Overwrite any current items that have the same ID." at bounding box center [581, 479] width 93 height 31
checkbox input "false"
click at [977, 518] on span "Upload" at bounding box center [977, 524] width 41 height 20
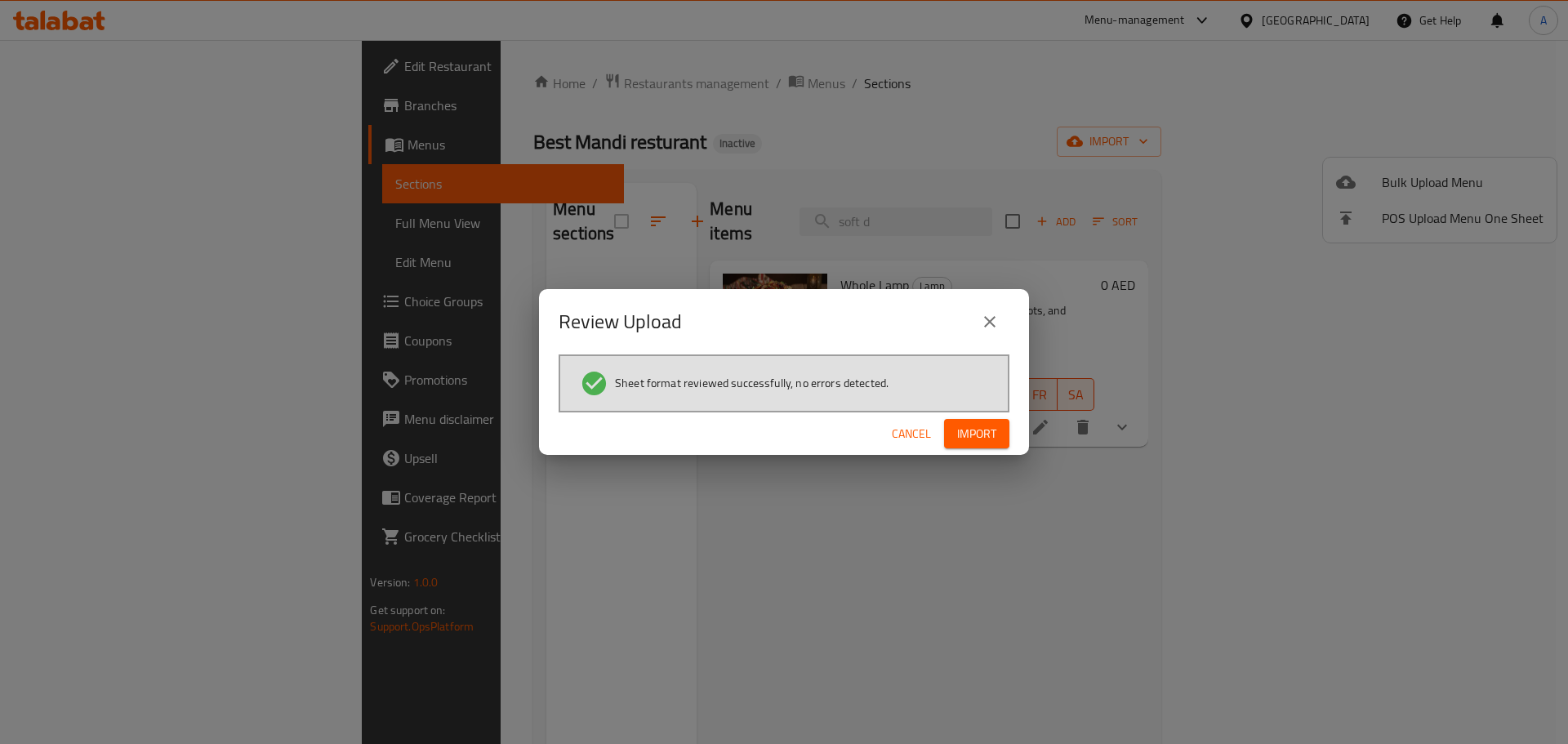
click at [969, 431] on span "Import" at bounding box center [977, 434] width 39 height 20
